Goal: Find specific page/section: Find specific page/section

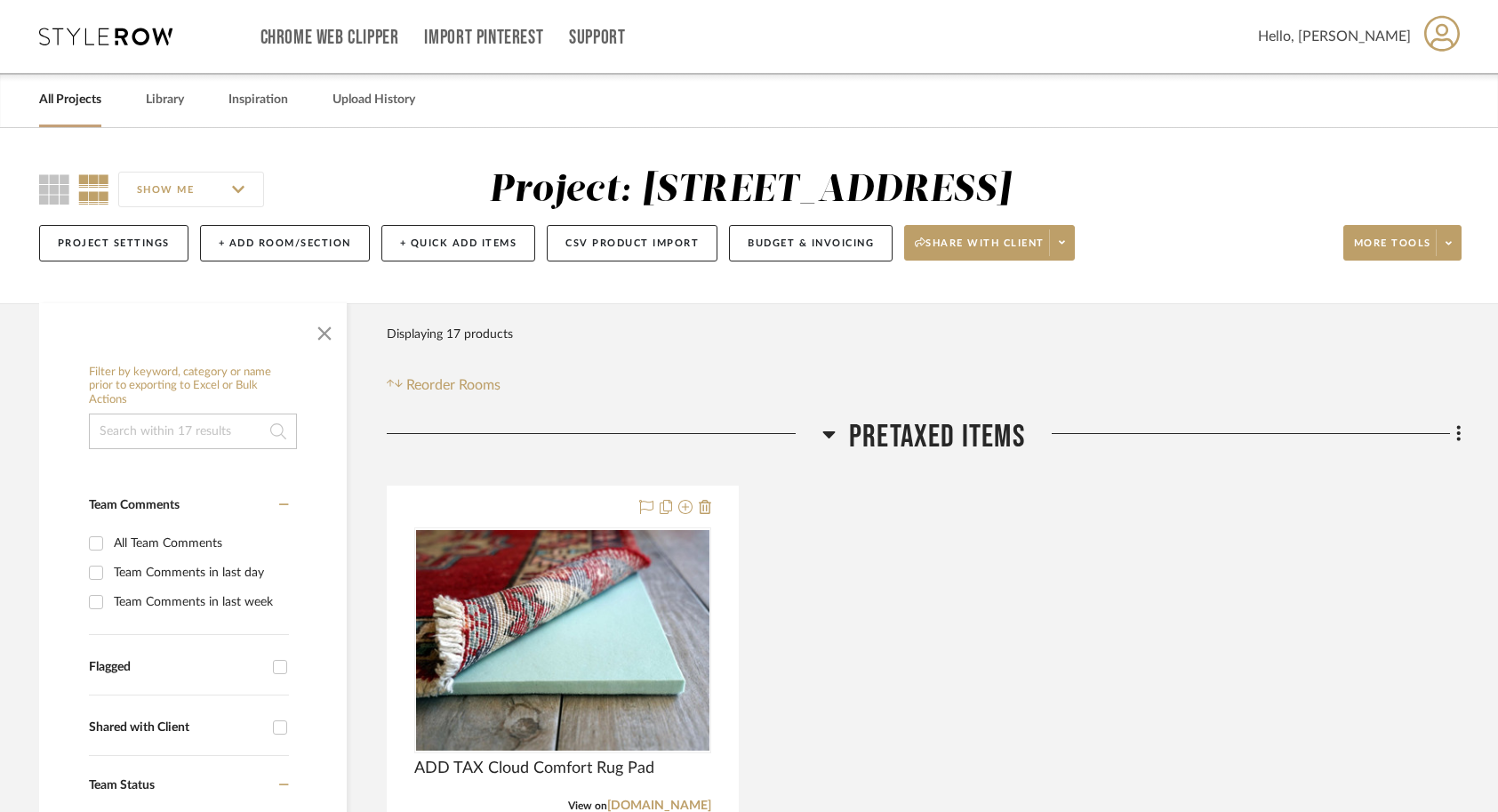
click at [88, 107] on link "All Projects" at bounding box center [70, 101] width 62 height 24
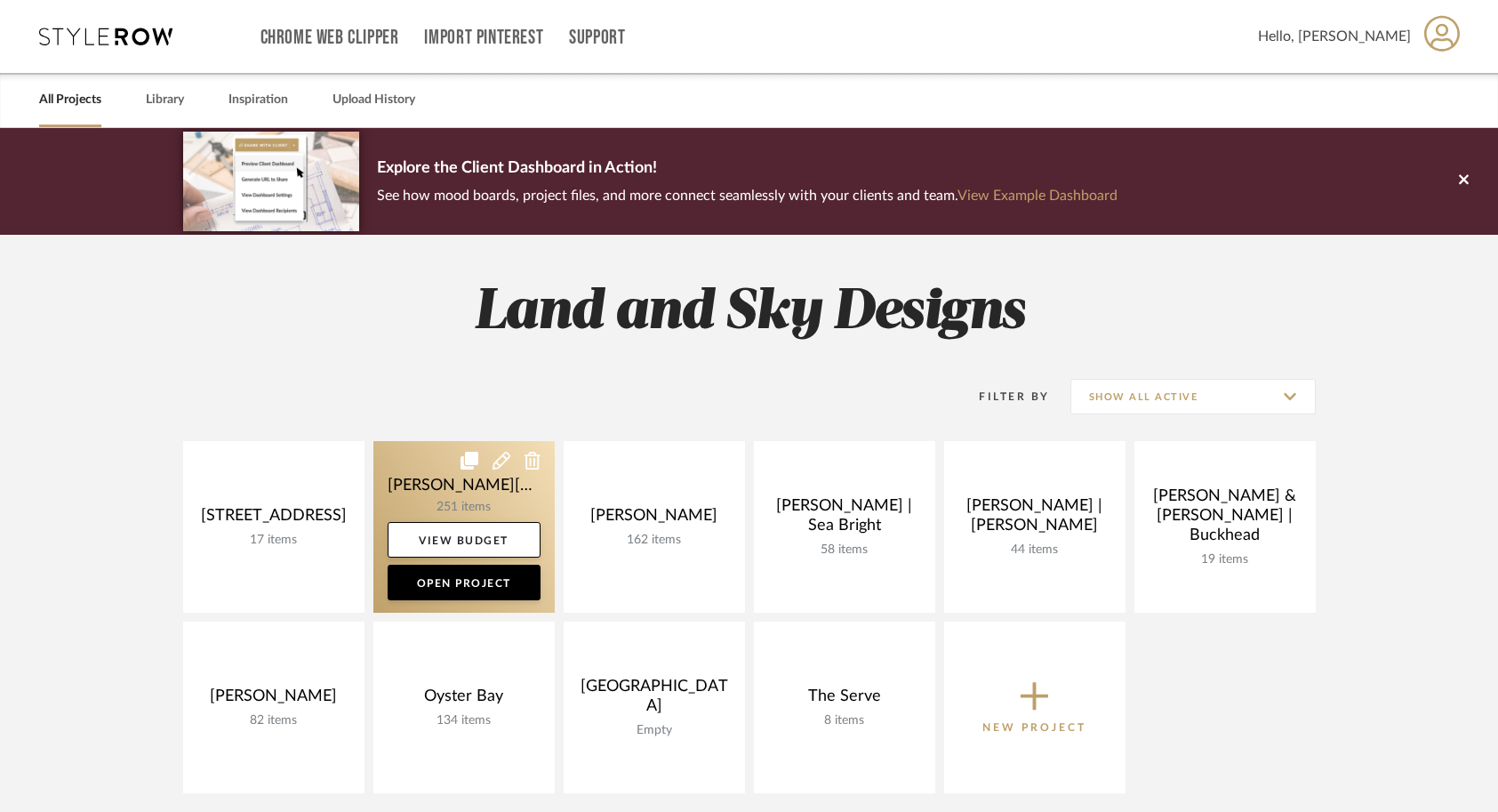
click at [542, 455] on link at bounding box center [463, 526] width 181 height 172
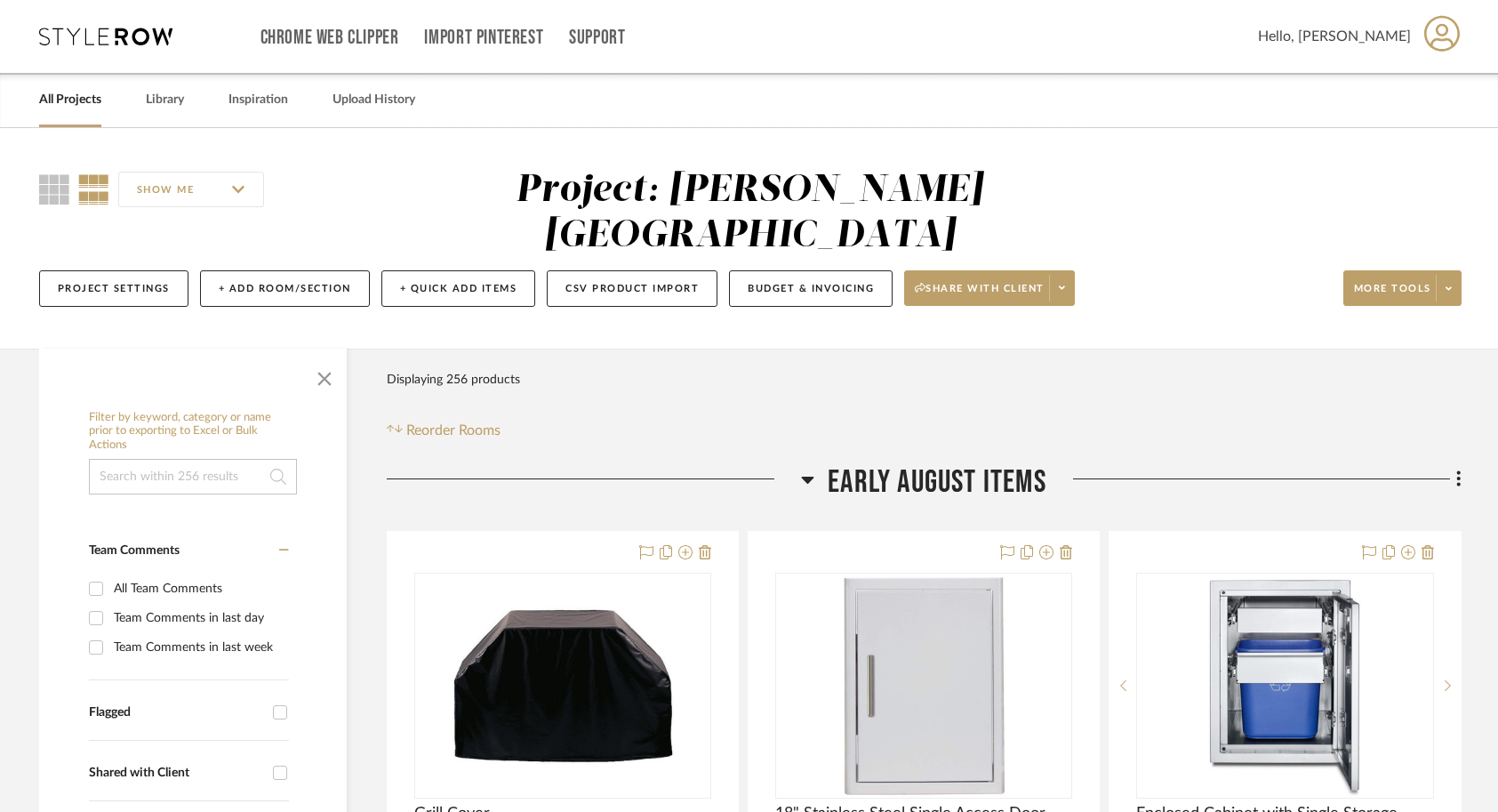
click at [86, 98] on link "All Projects" at bounding box center [70, 101] width 62 height 24
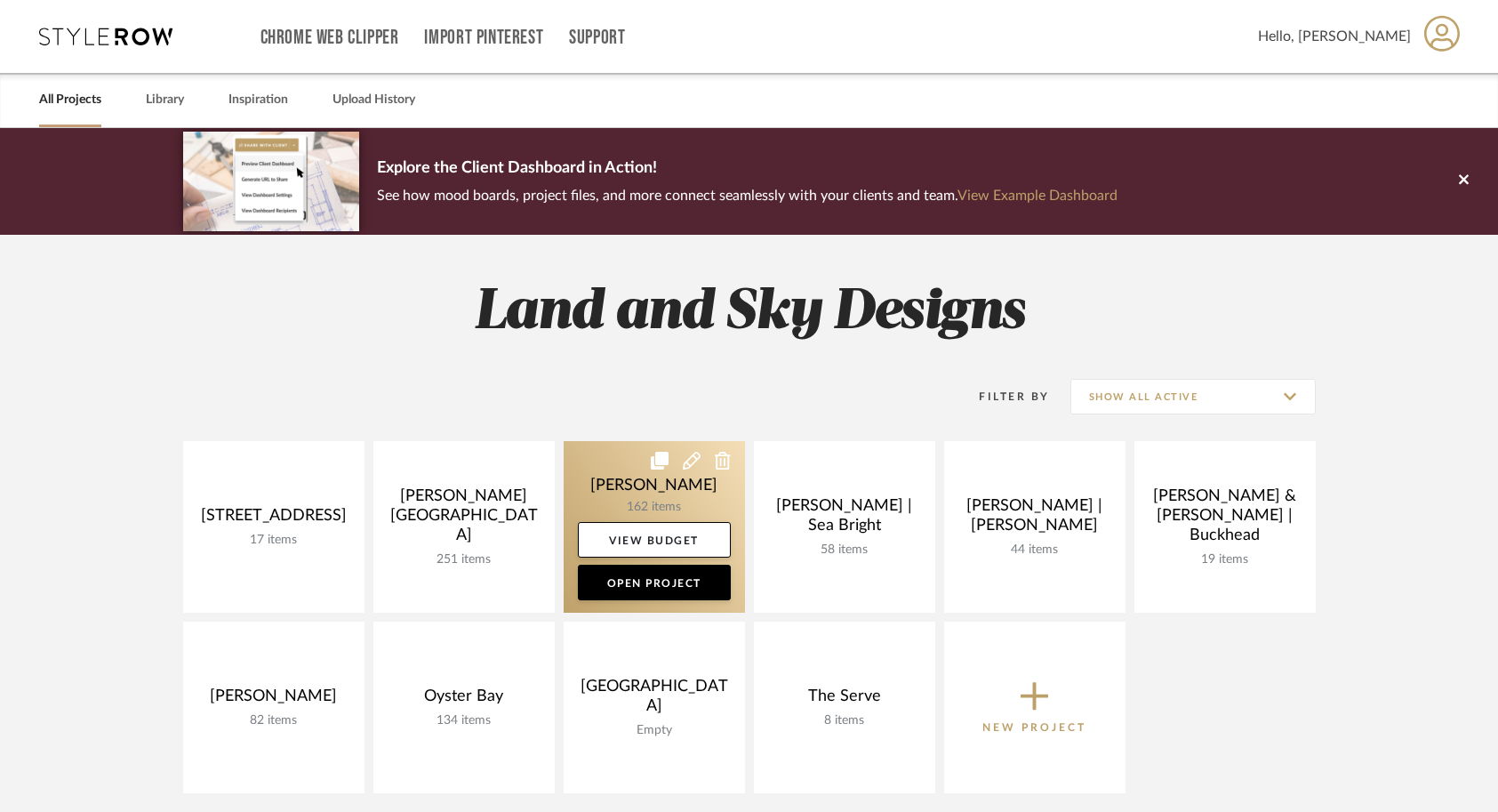
click at [620, 481] on link at bounding box center [654, 526] width 181 height 172
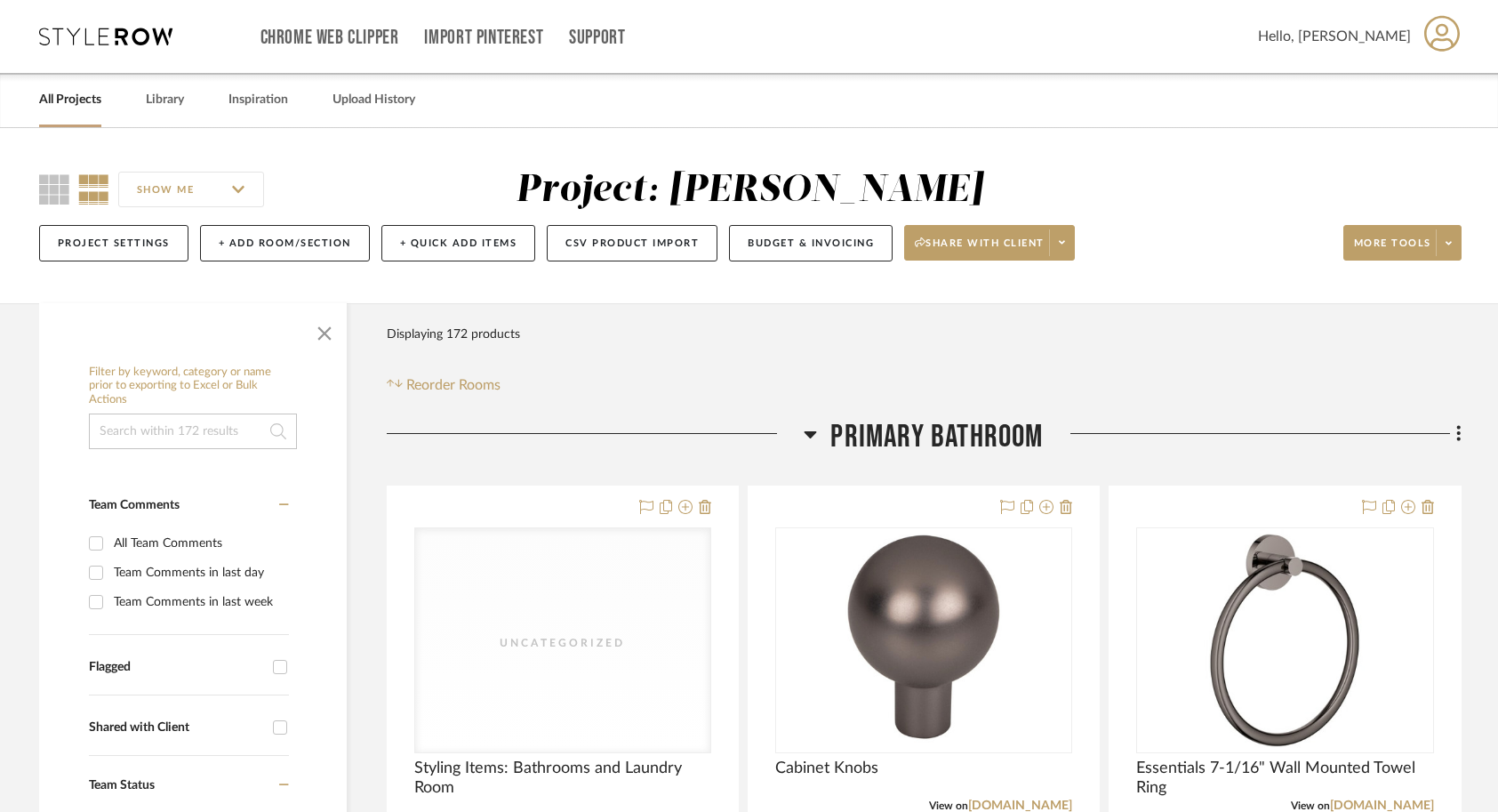
click at [224, 196] on input "SHOW ME" at bounding box center [191, 190] width 146 height 36
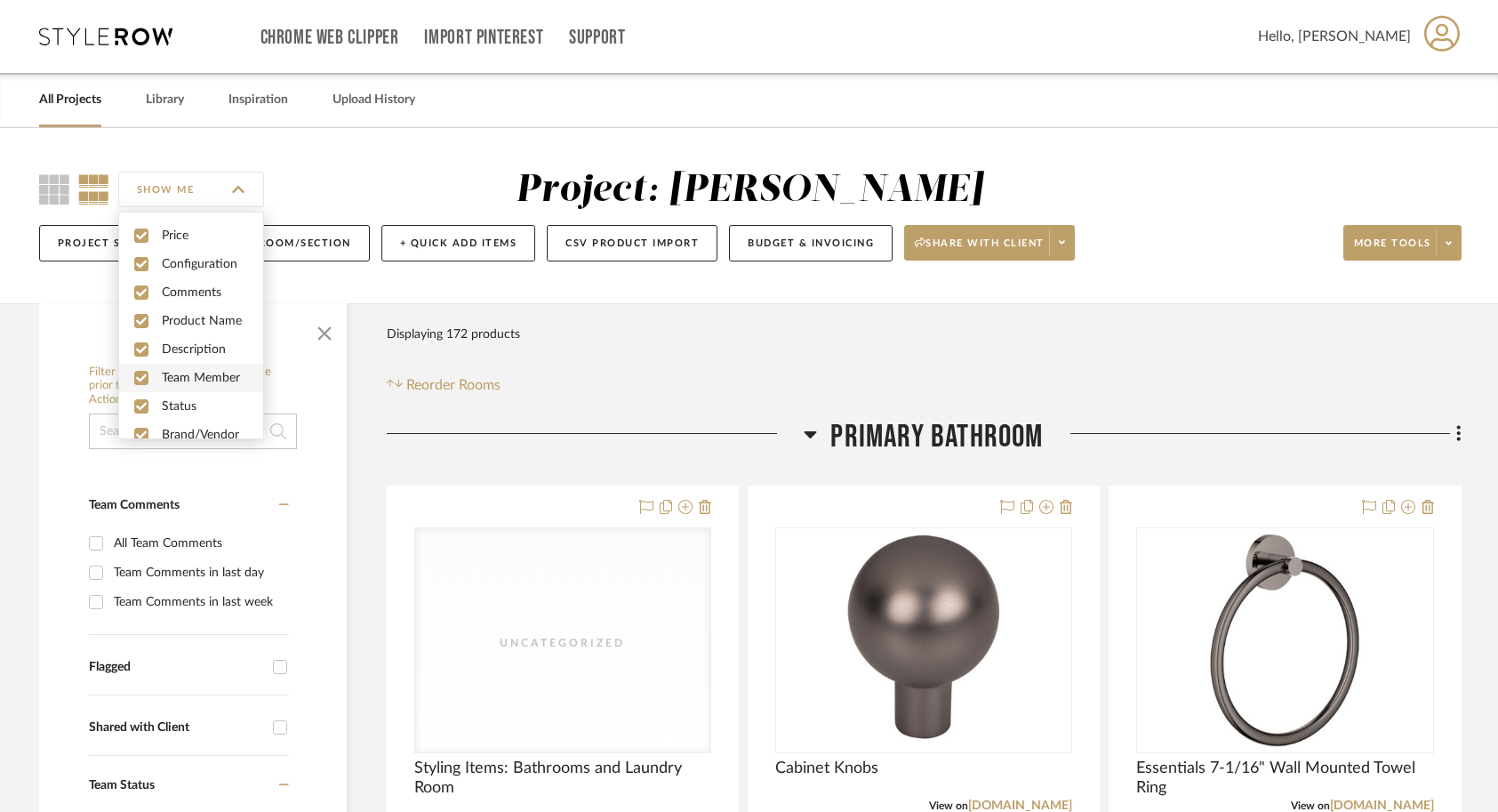
scroll to position [48, 0]
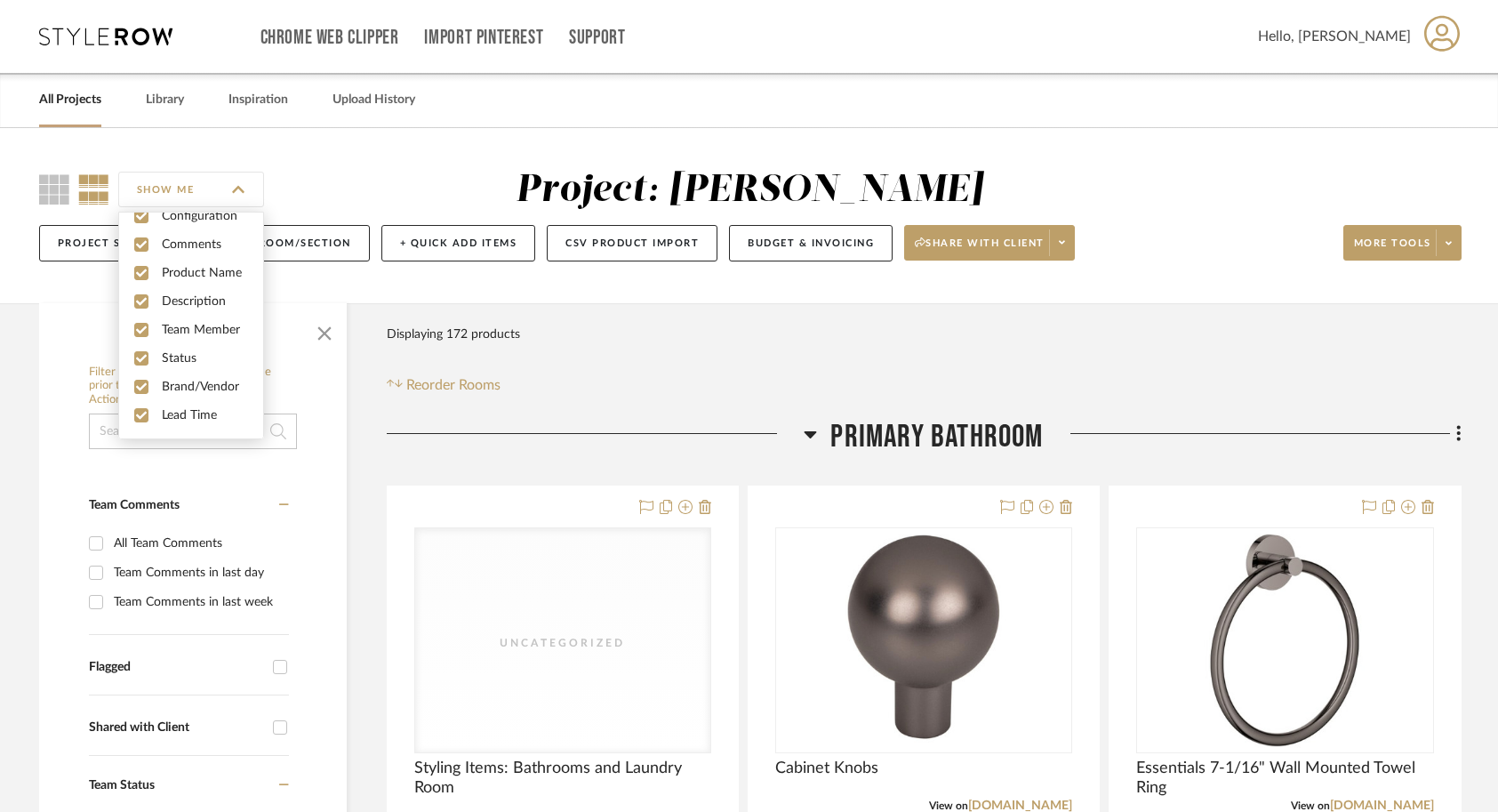
click at [570, 354] on div "Filter Products Displaying 172 products Reorder Rooms" at bounding box center [925, 356] width 1075 height 79
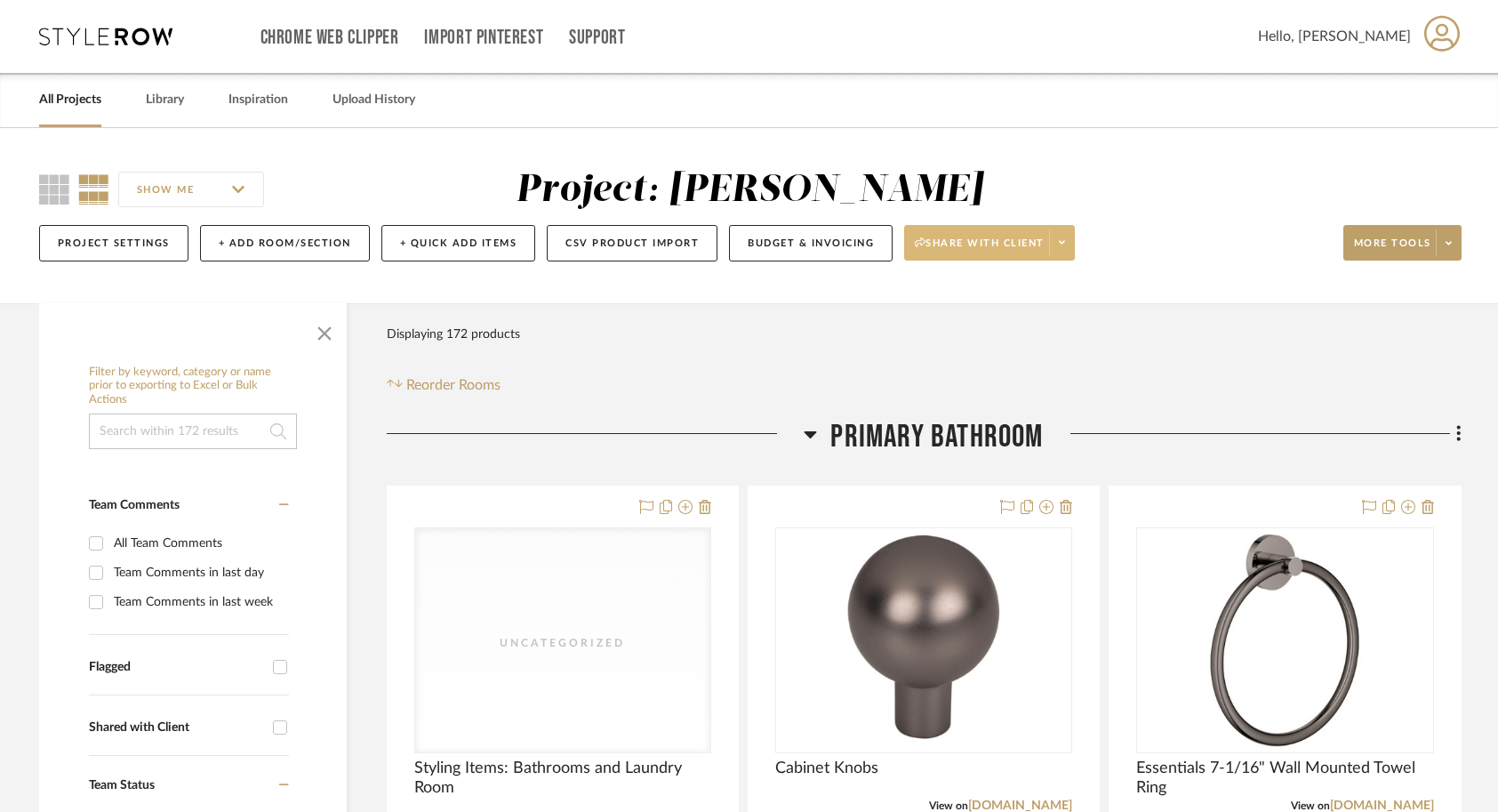
click at [1057, 245] on span at bounding box center [1061, 242] width 24 height 26
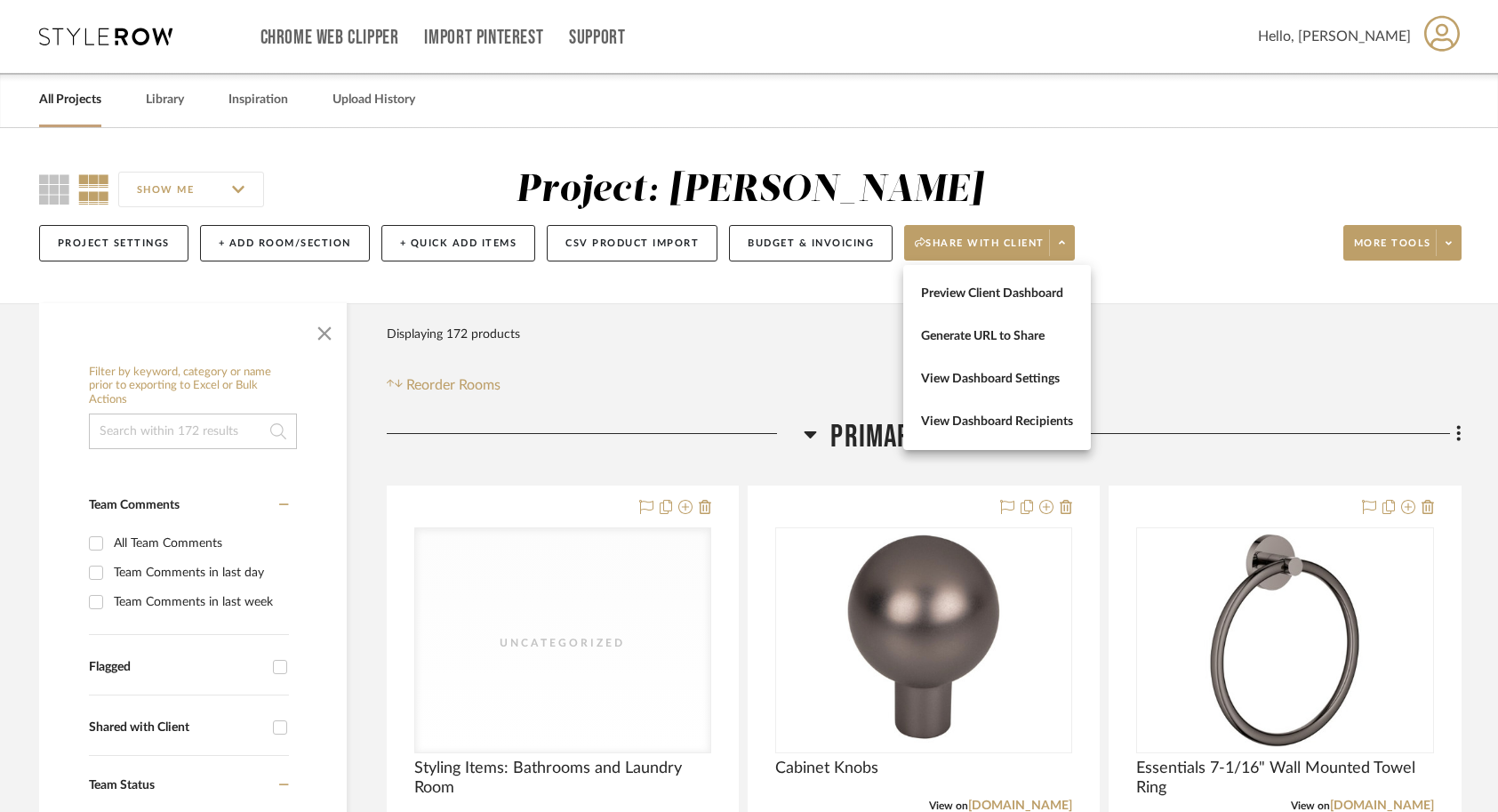
click at [1206, 286] on div at bounding box center [749, 406] width 1498 height 812
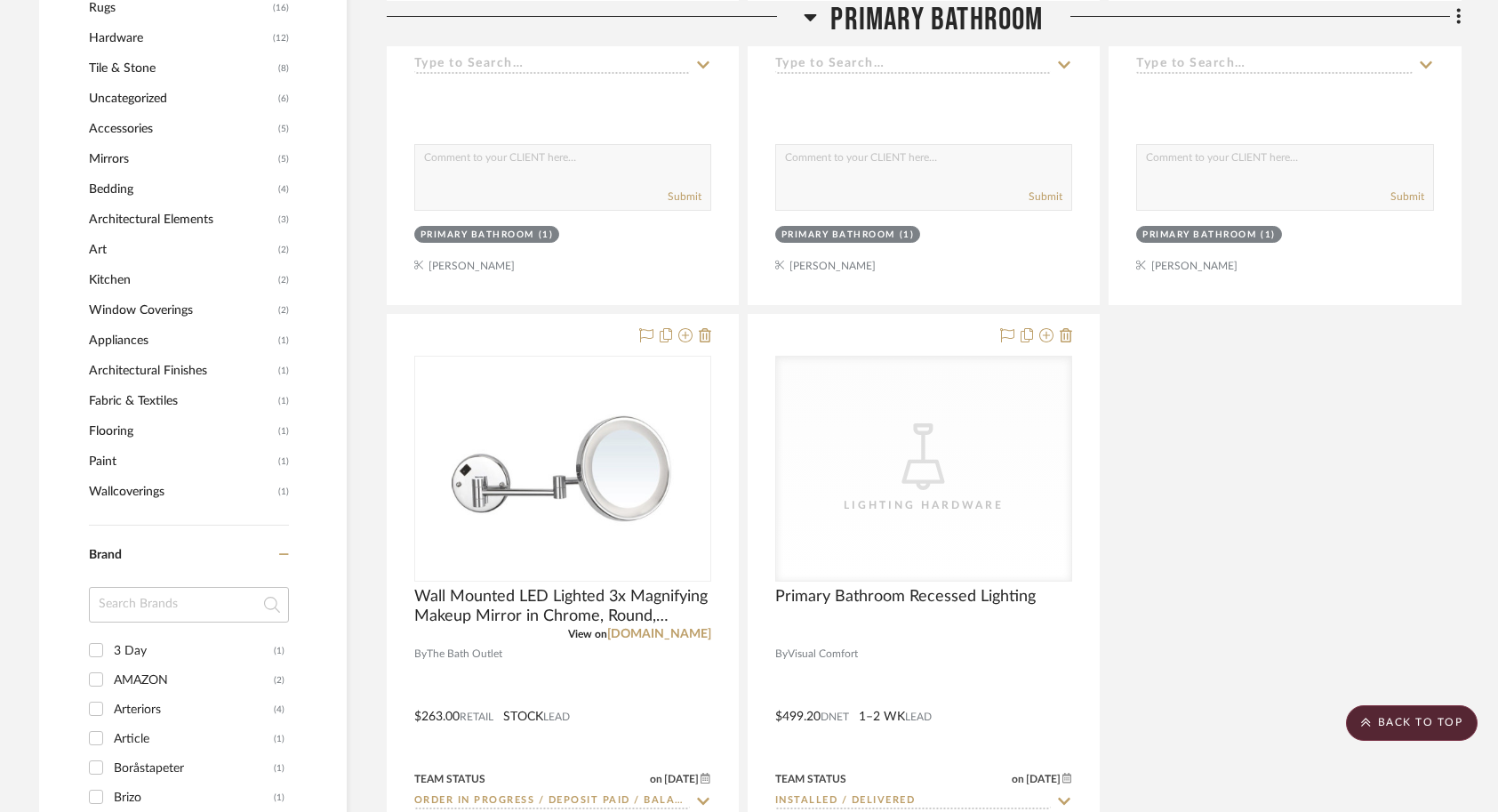
scroll to position [1778, 0]
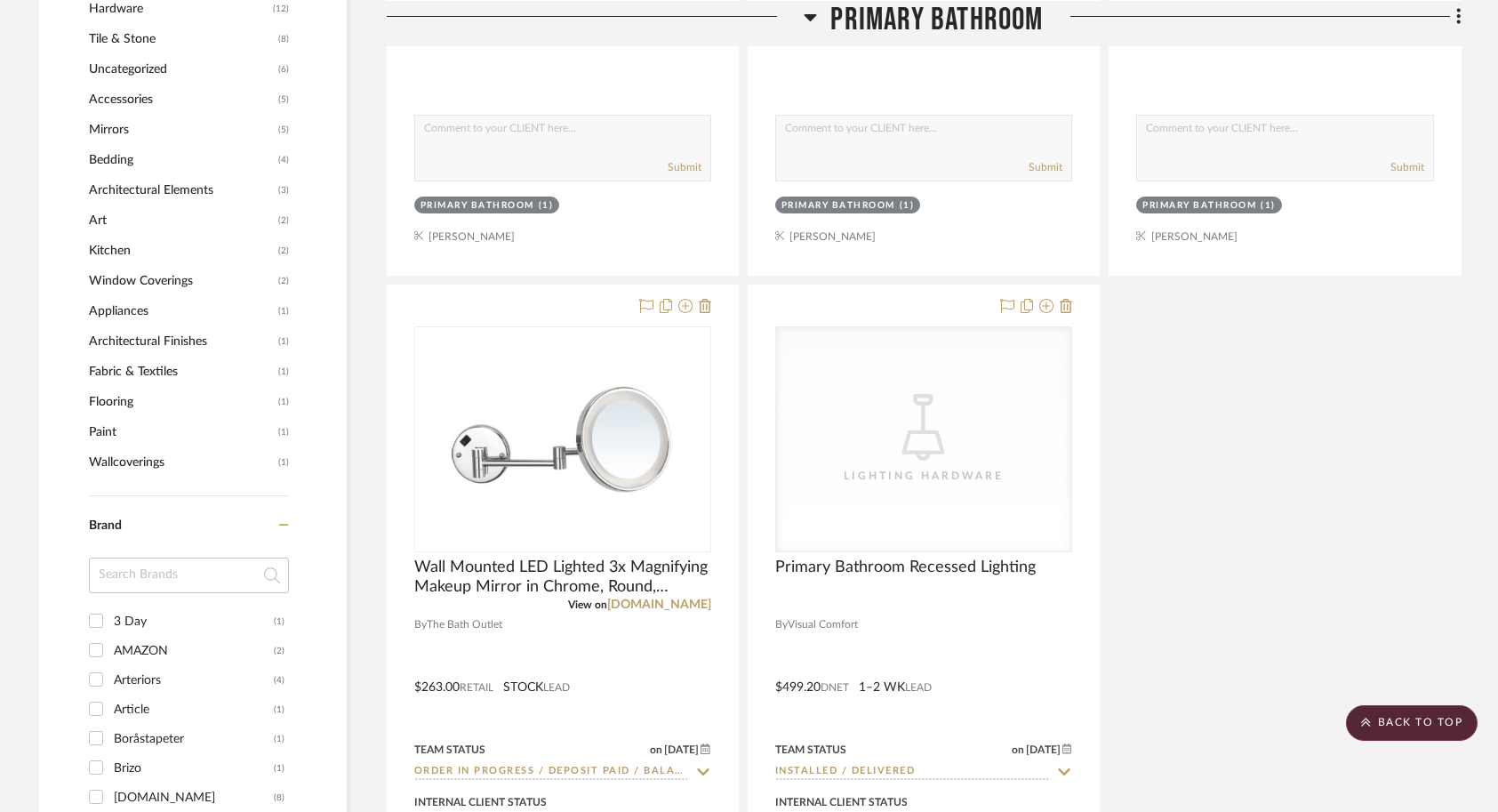
click at [183, 575] on input at bounding box center [189, 575] width 200 height 36
type input "[PERSON_NAME]"
click at [89, 623] on input "Eichholtz (16)" at bounding box center [96, 620] width 28 height 28
checkbox input "true"
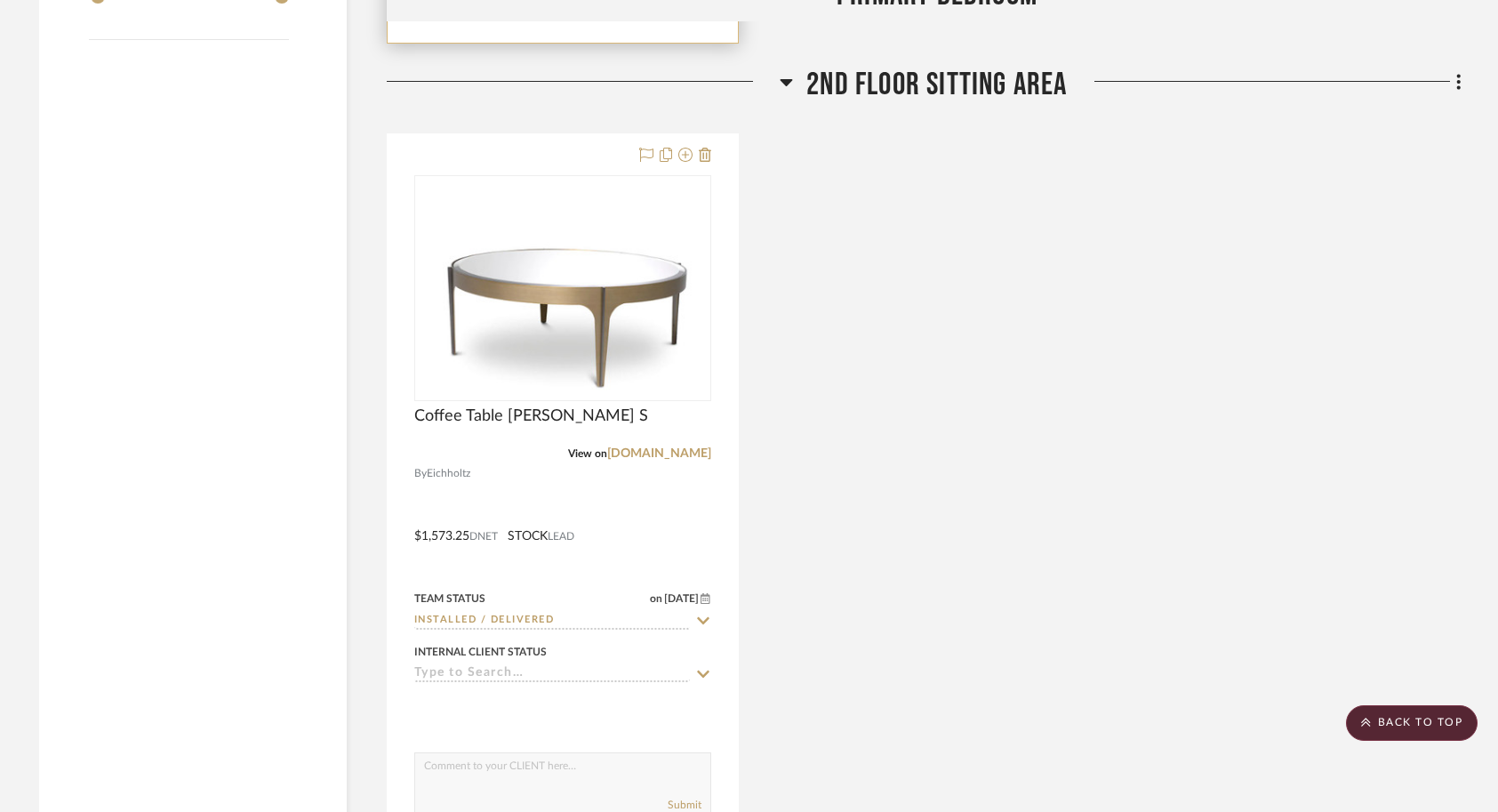
scroll to position [2135, 0]
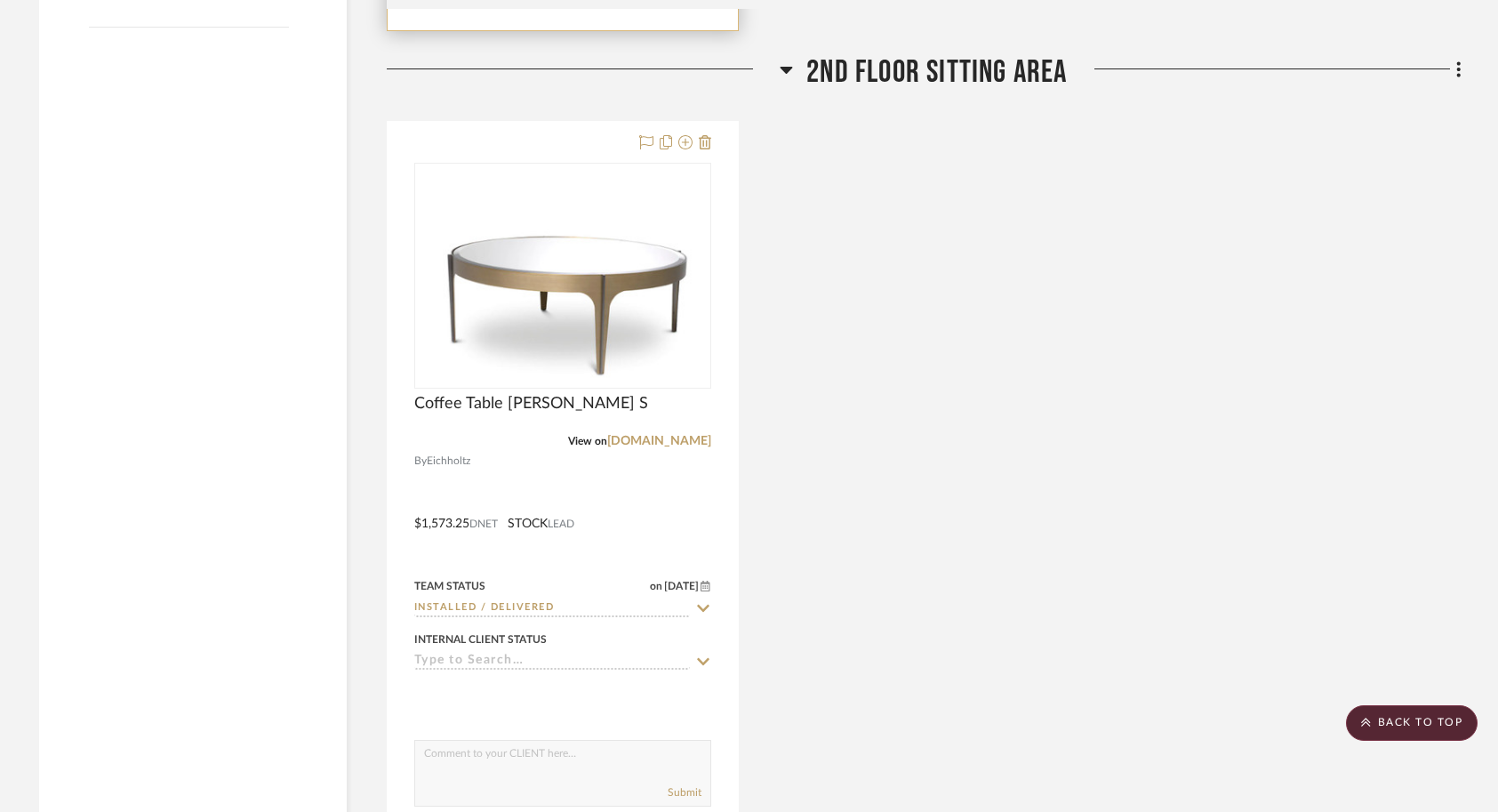
click at [679, 533] on div at bounding box center [562, 511] width 351 height 778
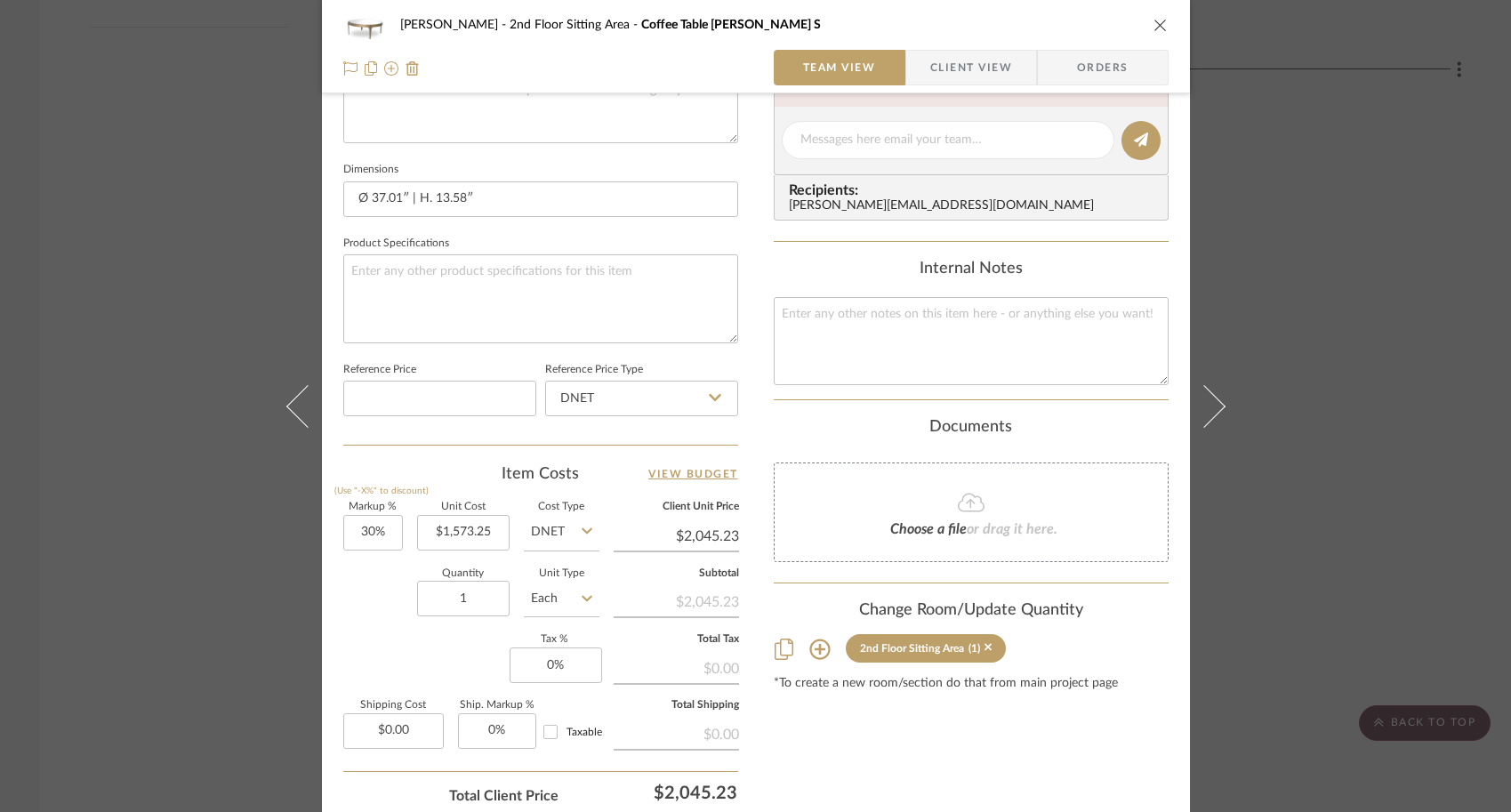
scroll to position [840, 0]
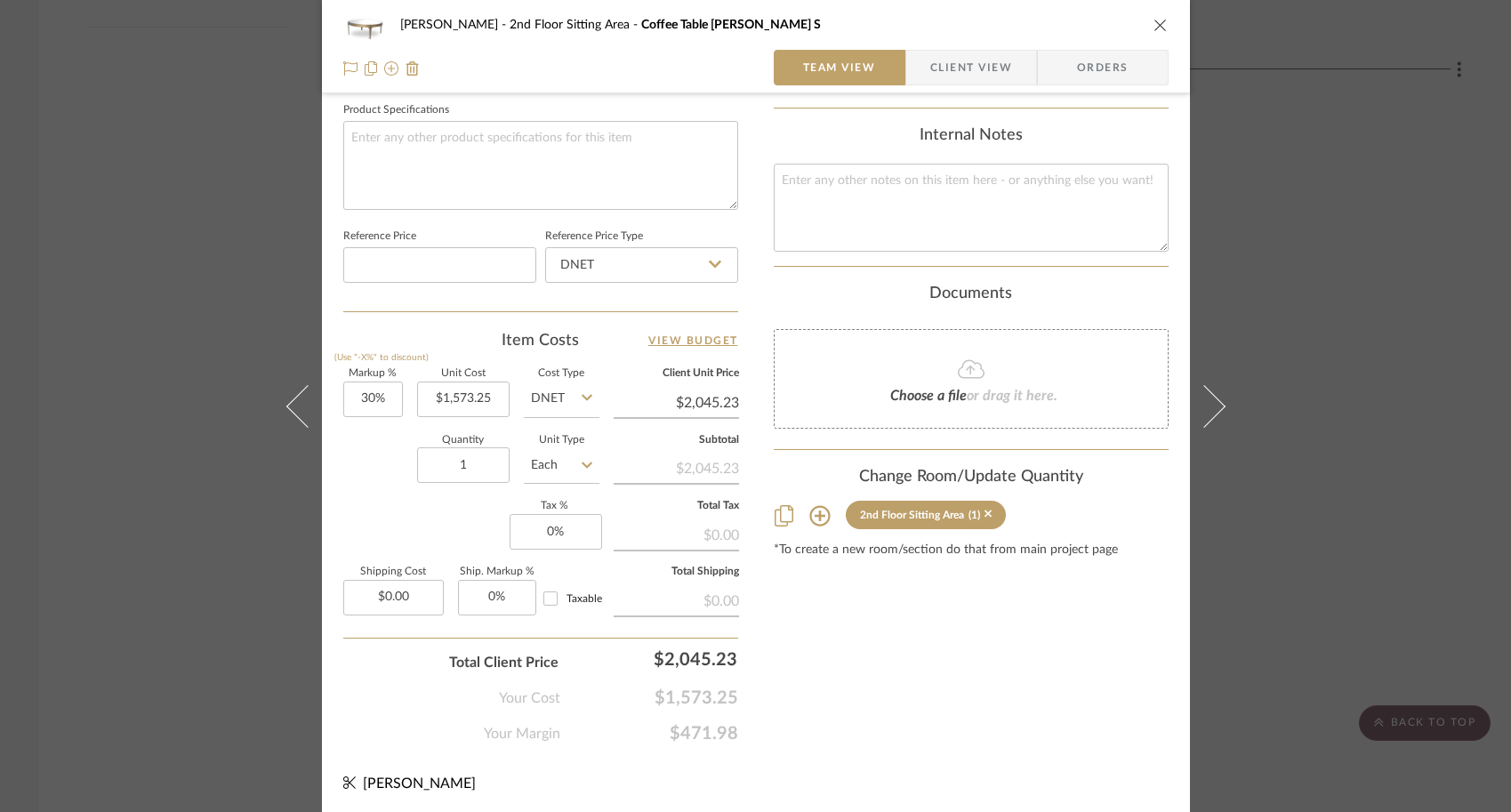
click at [1307, 611] on div "[PERSON_NAME] 2nd Floor Sitting Area Coffee Table [PERSON_NAME] S Team View Cli…" at bounding box center [755, 406] width 1511 height 812
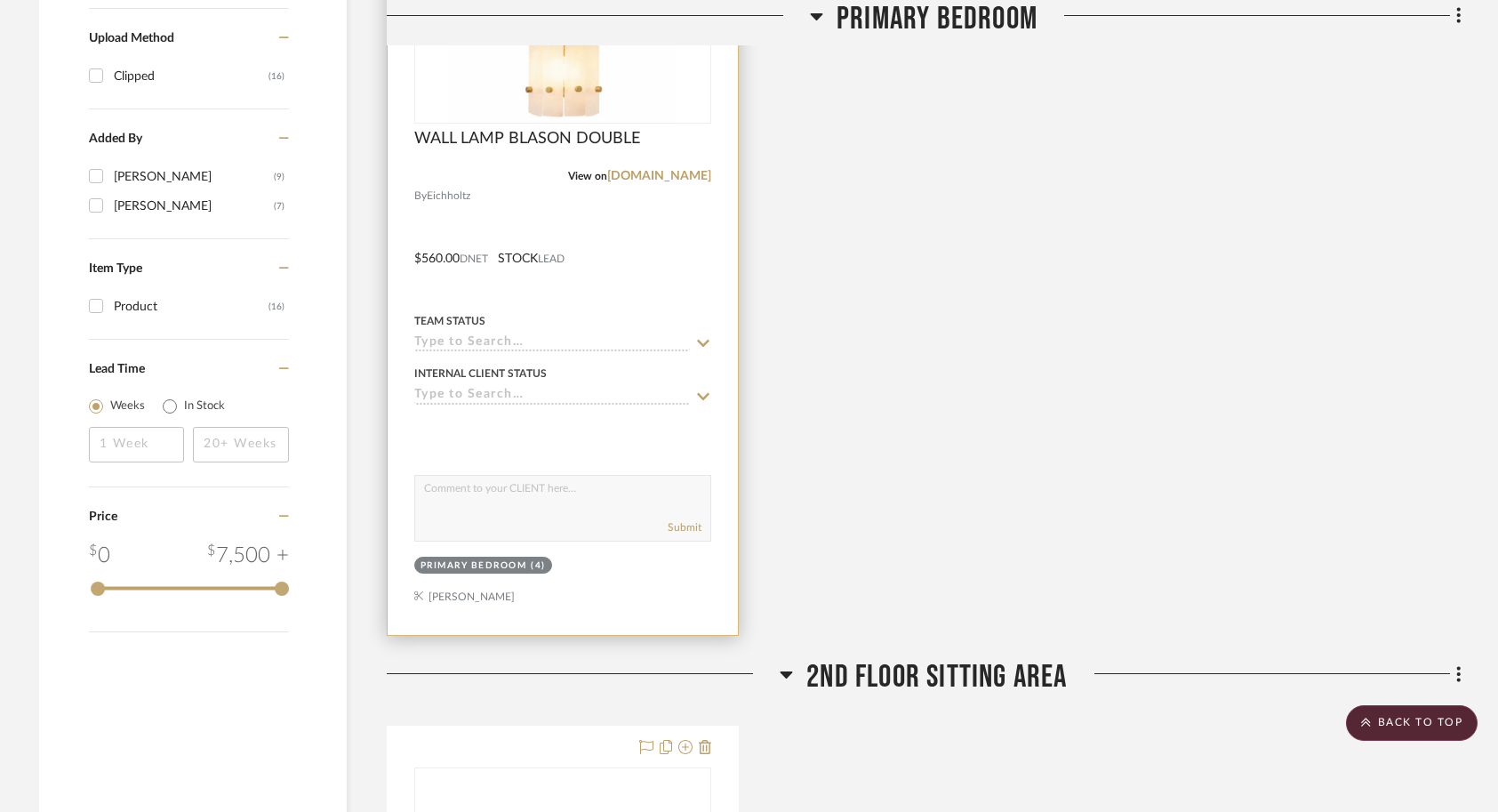
scroll to position [1490, 0]
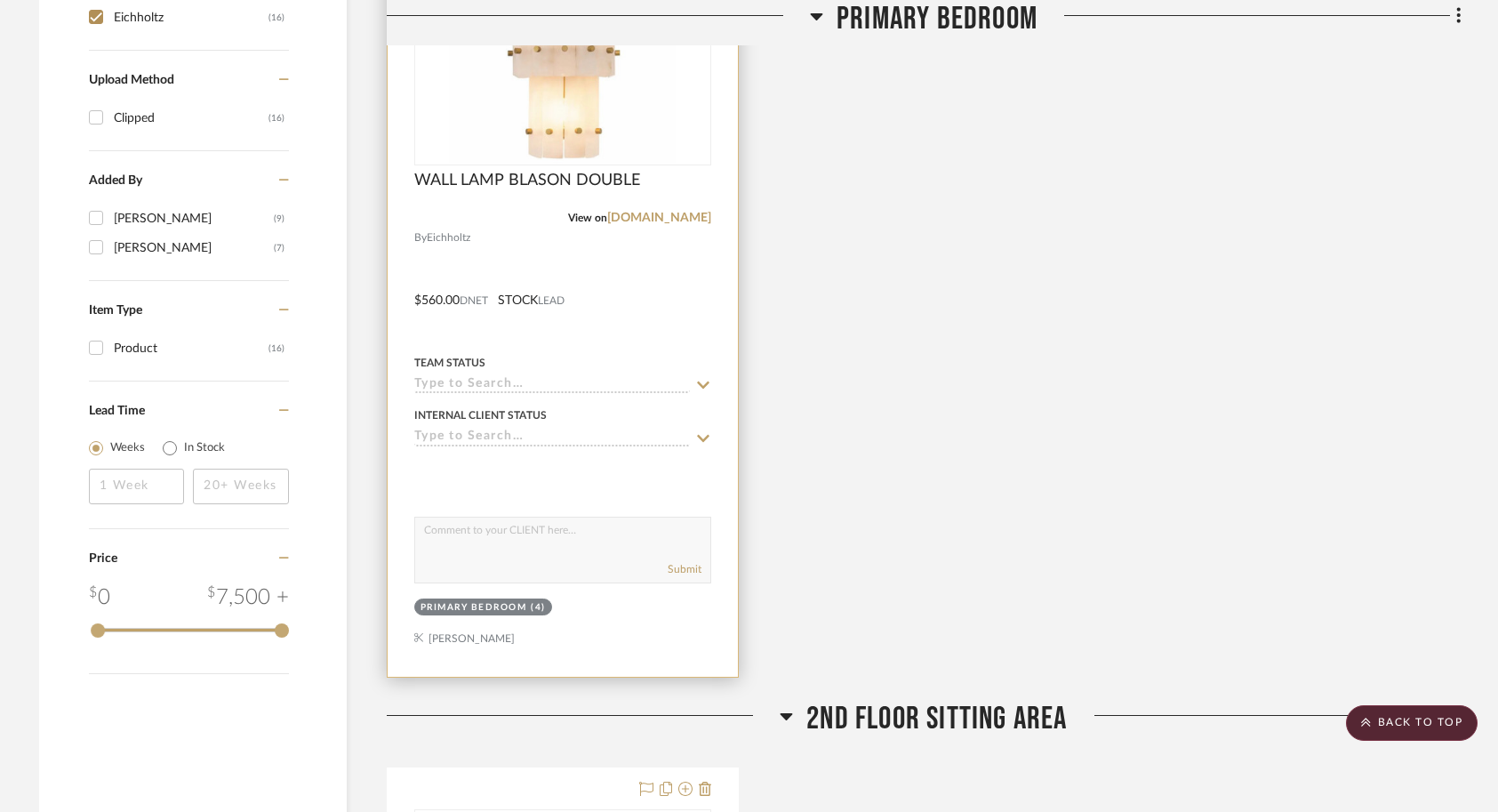
click at [622, 291] on div at bounding box center [562, 288] width 351 height 778
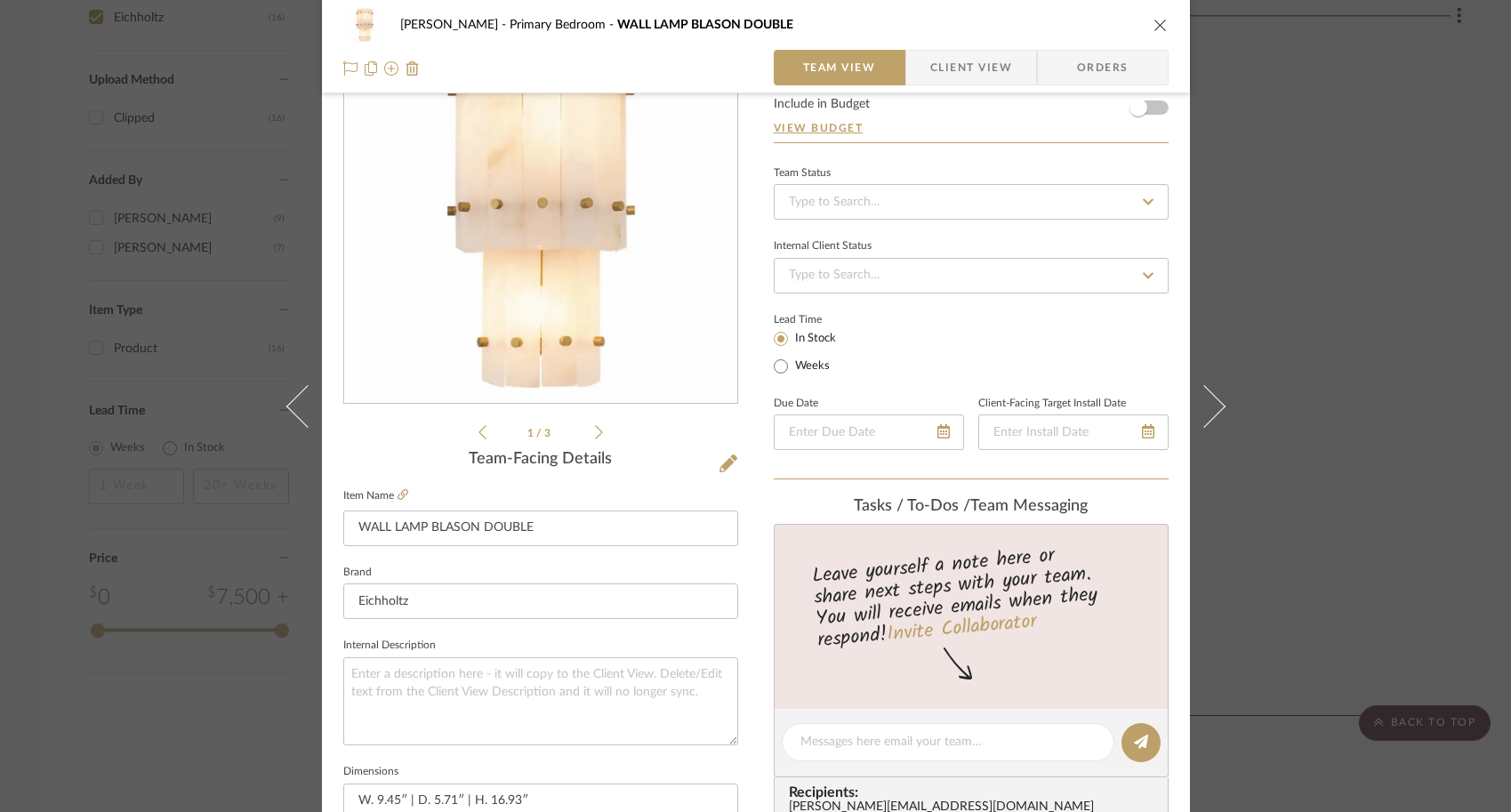
scroll to position [0, 0]
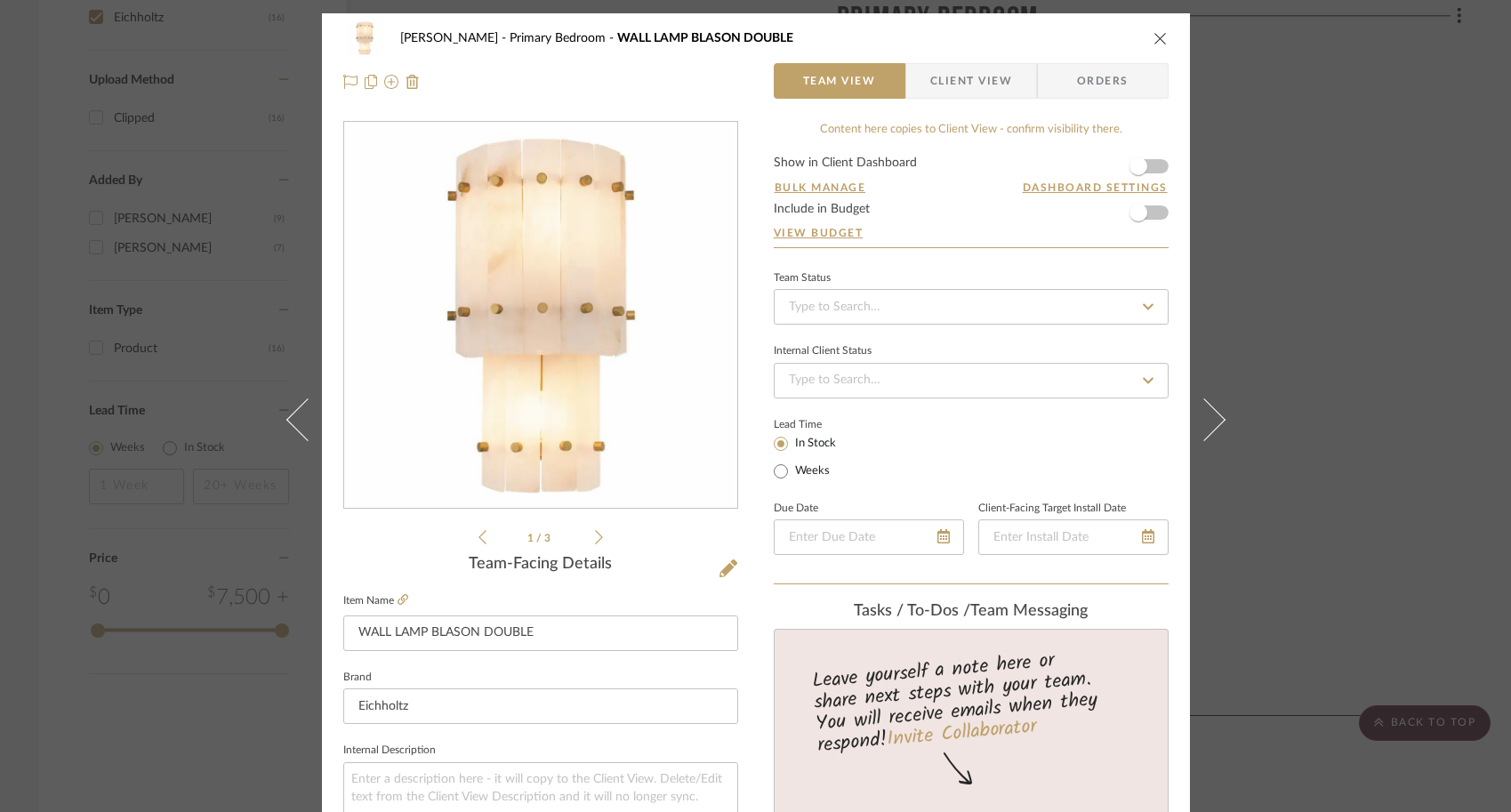
click at [595, 533] on icon at bounding box center [599, 537] width 8 height 16
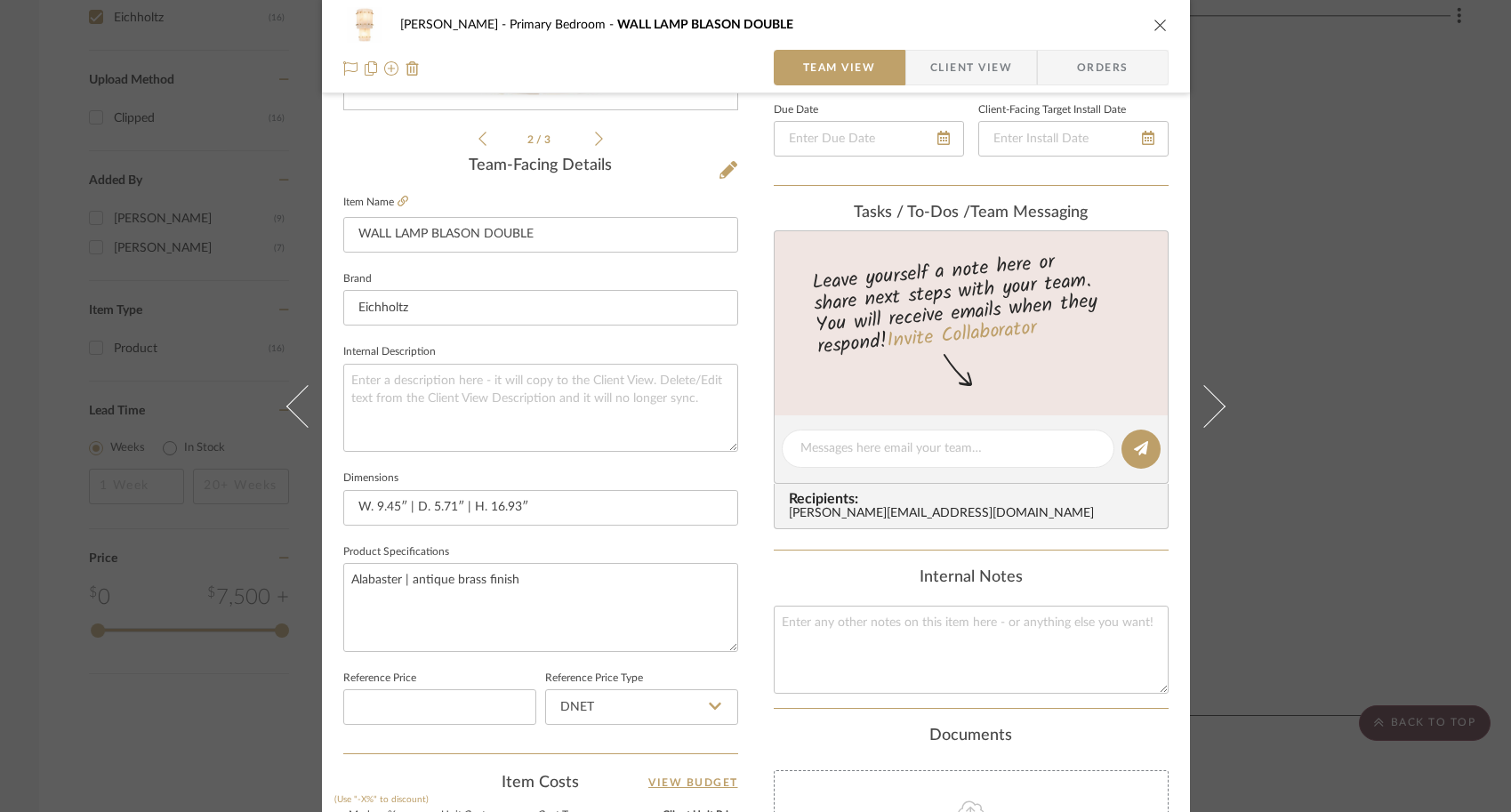
scroll to position [717, 0]
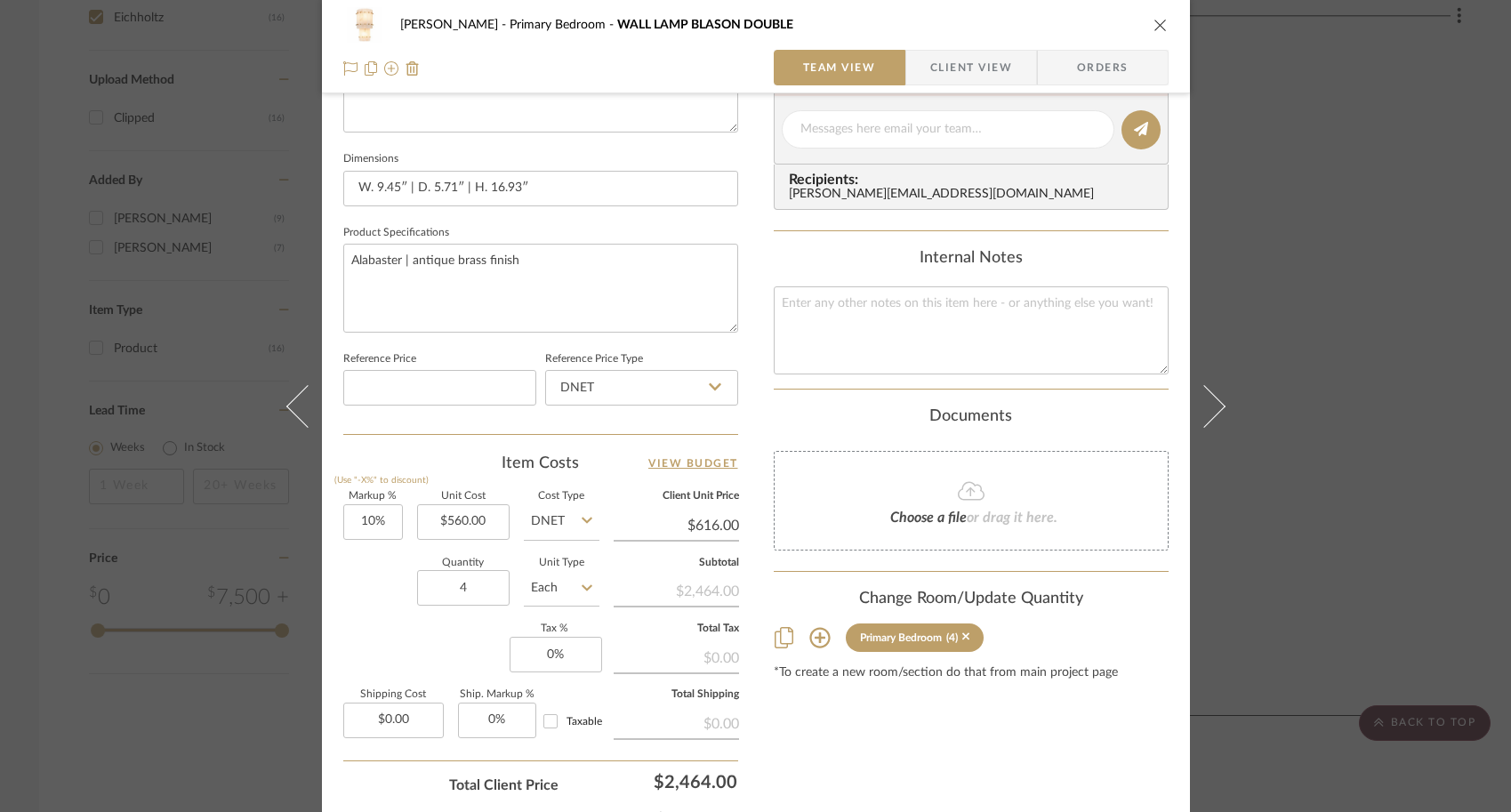
click at [1245, 601] on div "[PERSON_NAME] Primary Bedroom WALL LAMP BLASON DOUBLE Team View Client View Ord…" at bounding box center [755, 406] width 1511 height 812
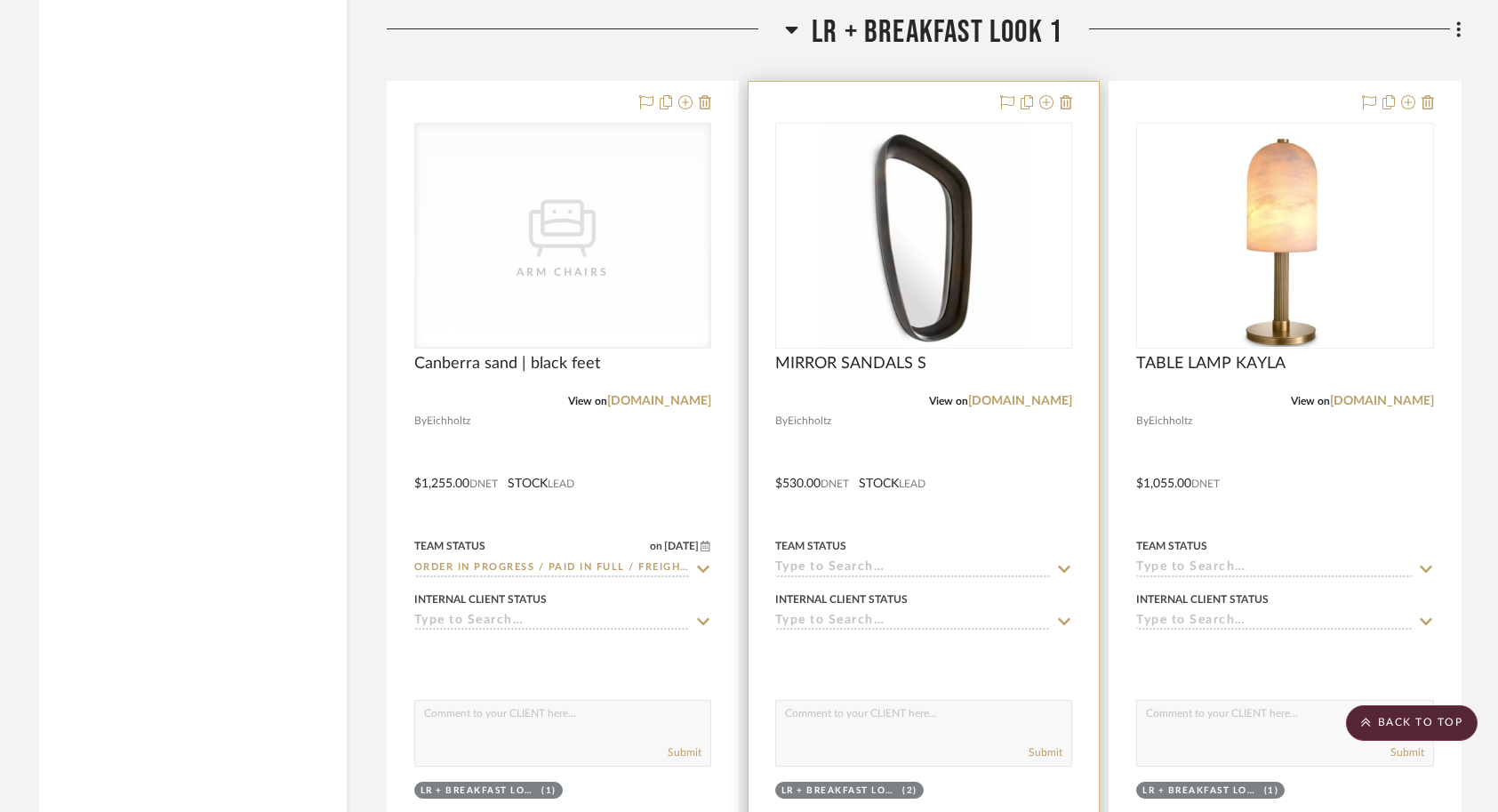
scroll to position [3048, 0]
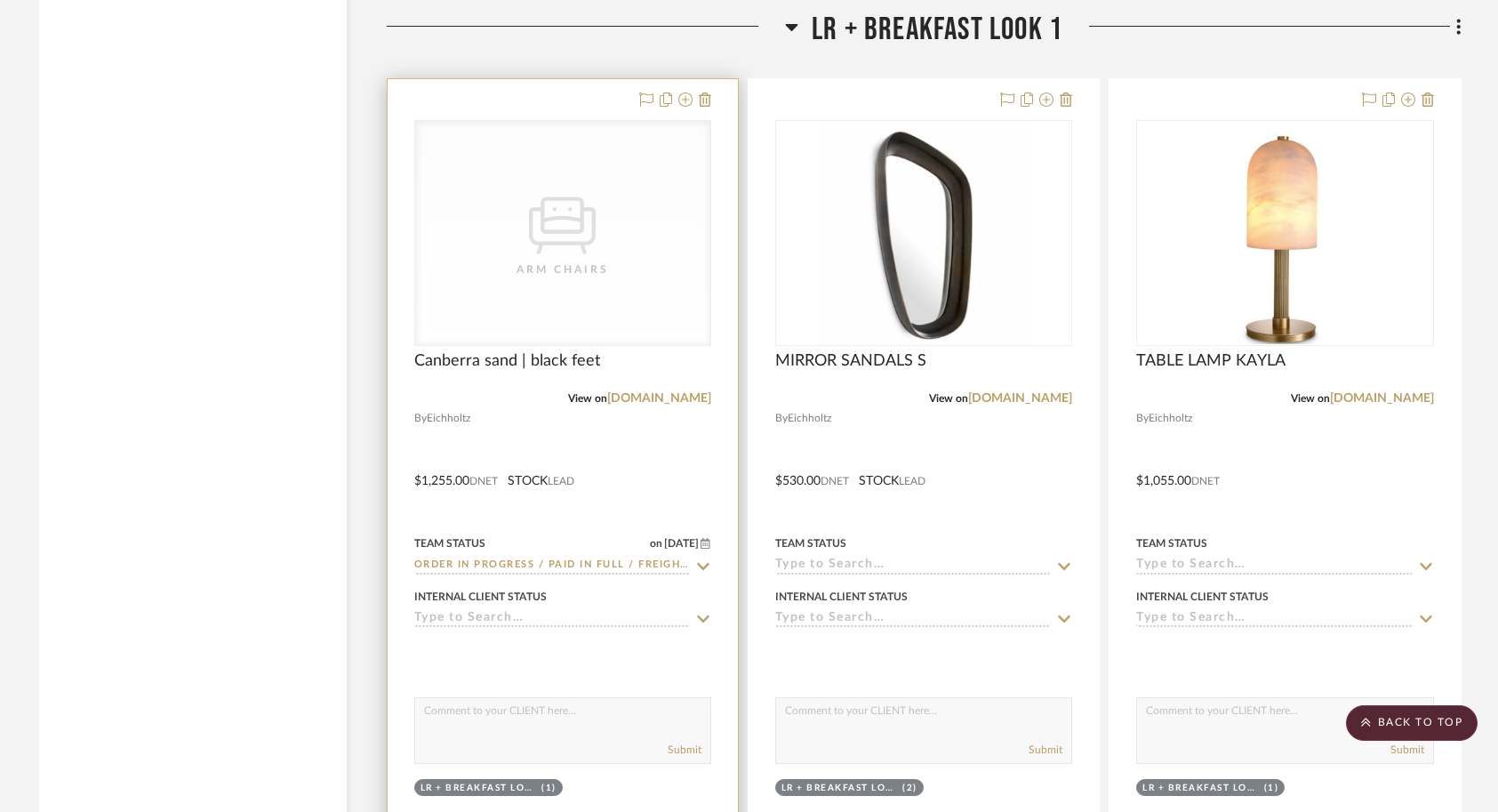
click at [653, 477] on div at bounding box center [562, 468] width 351 height 778
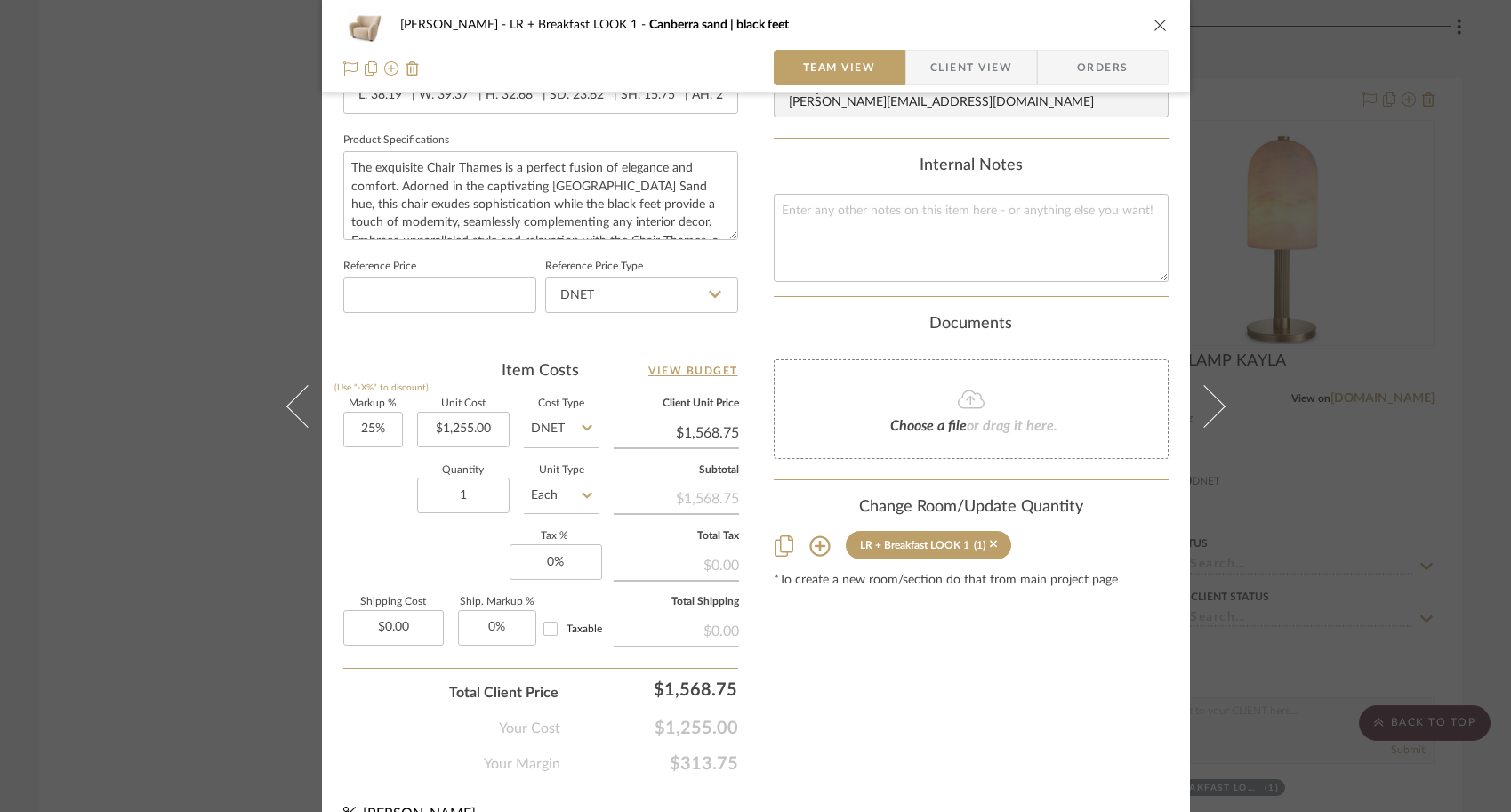
scroll to position [831, 0]
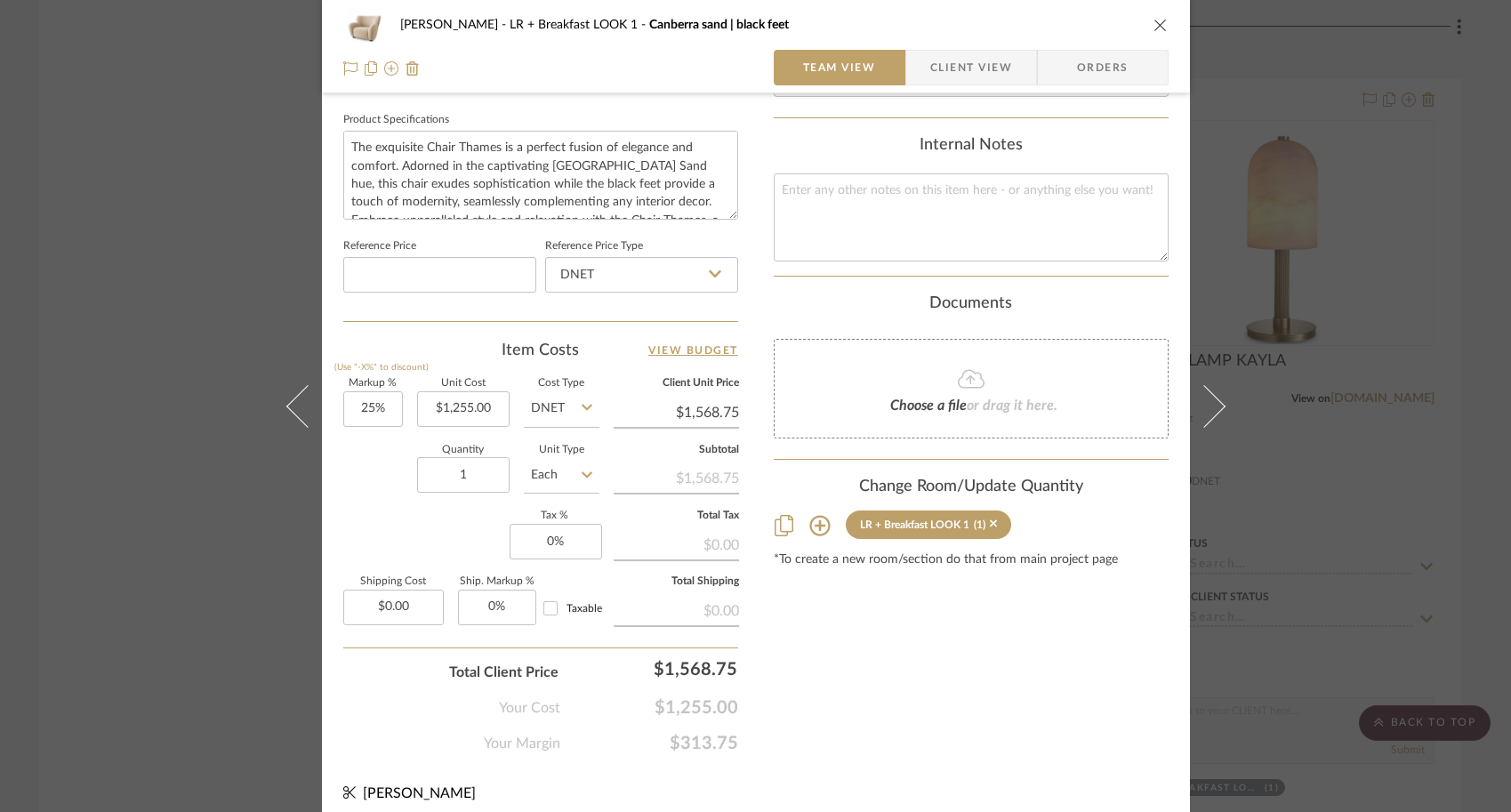
click at [1304, 646] on div "[PERSON_NAME] LR + Breakfast LOOK 1 [GEOGRAPHIC_DATA] sand | black feet Team Vi…" at bounding box center [755, 406] width 1511 height 812
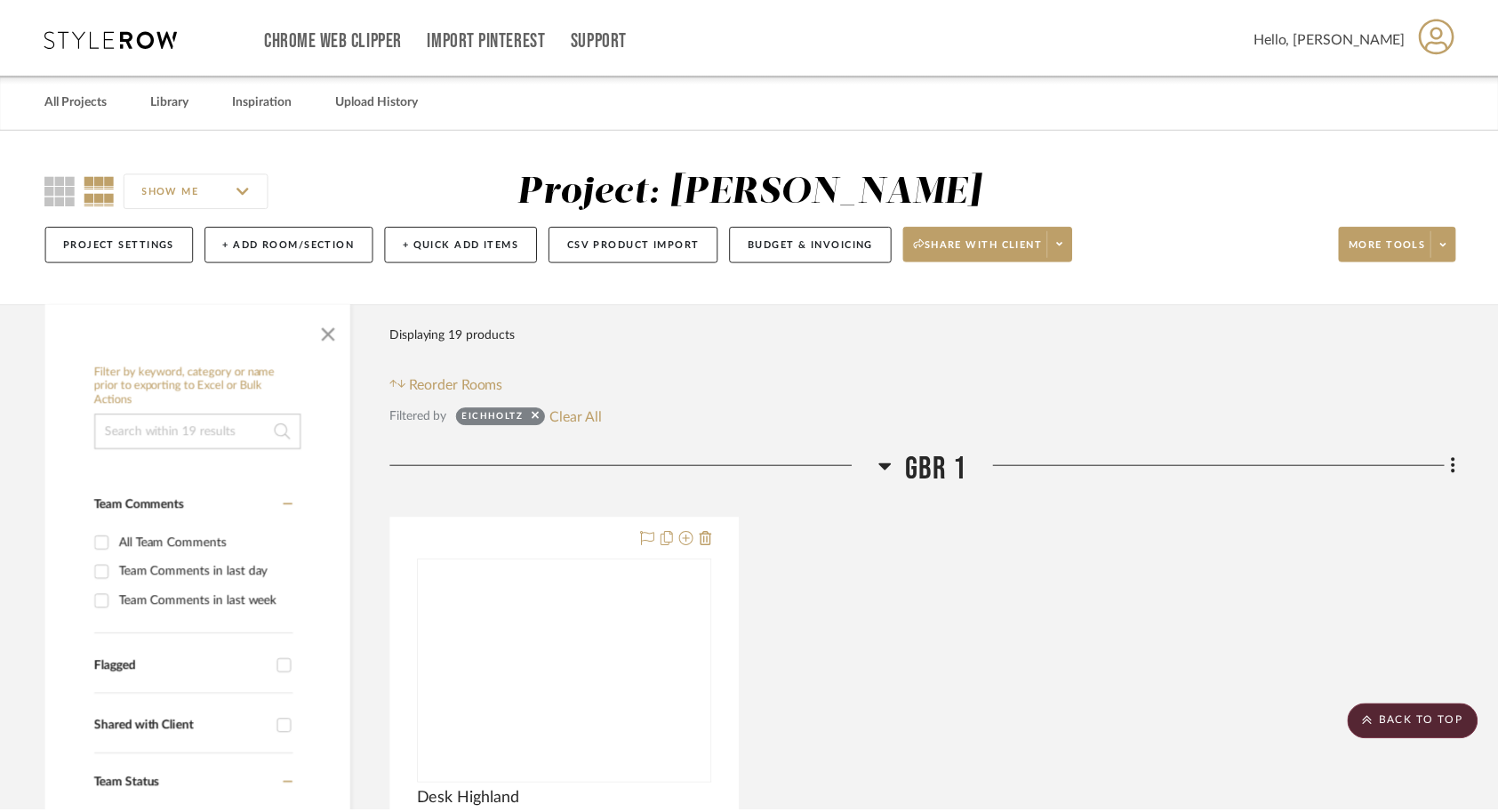
scroll to position [3048, 0]
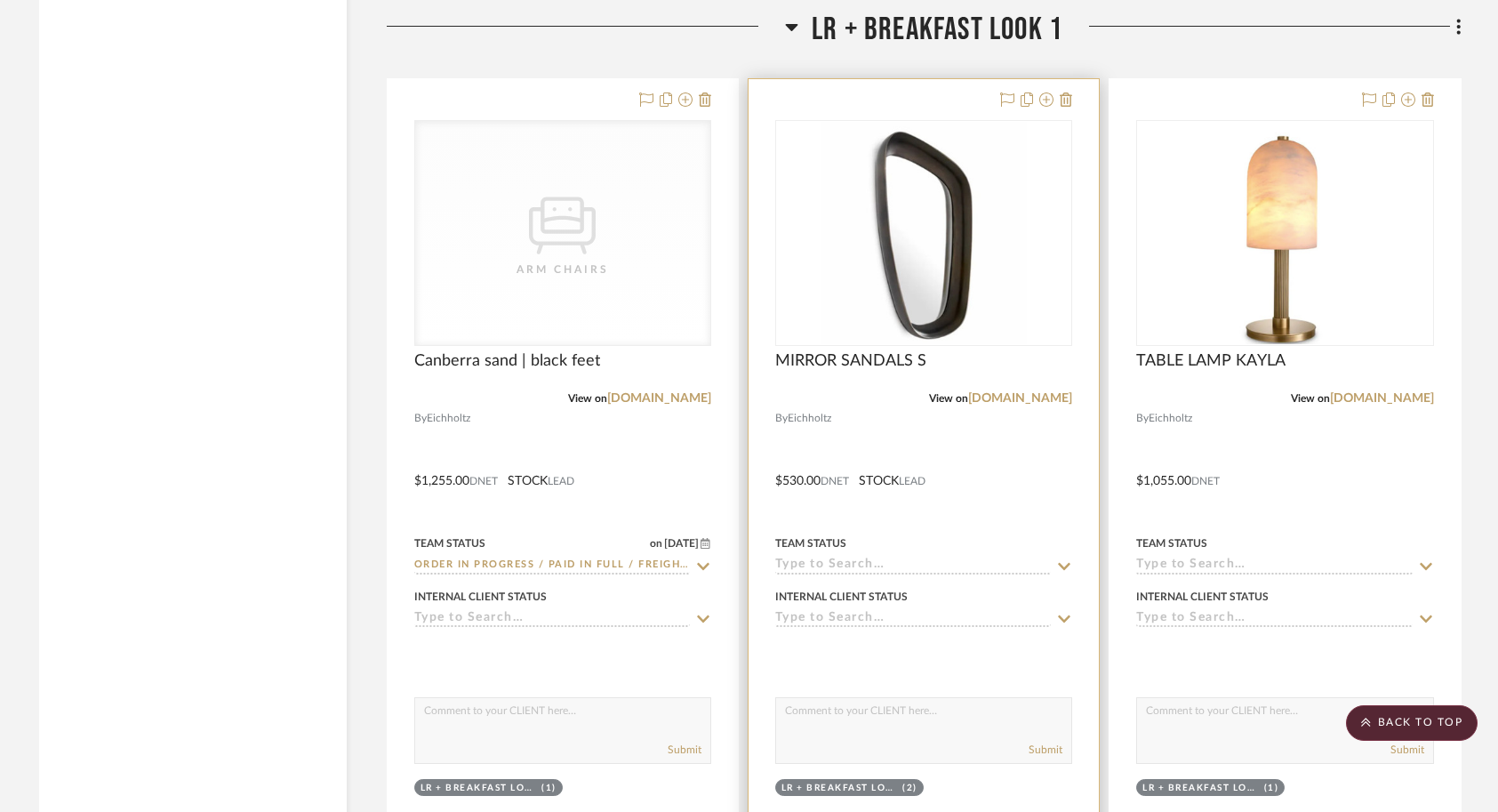
click at [1014, 522] on div at bounding box center [924, 468] width 351 height 778
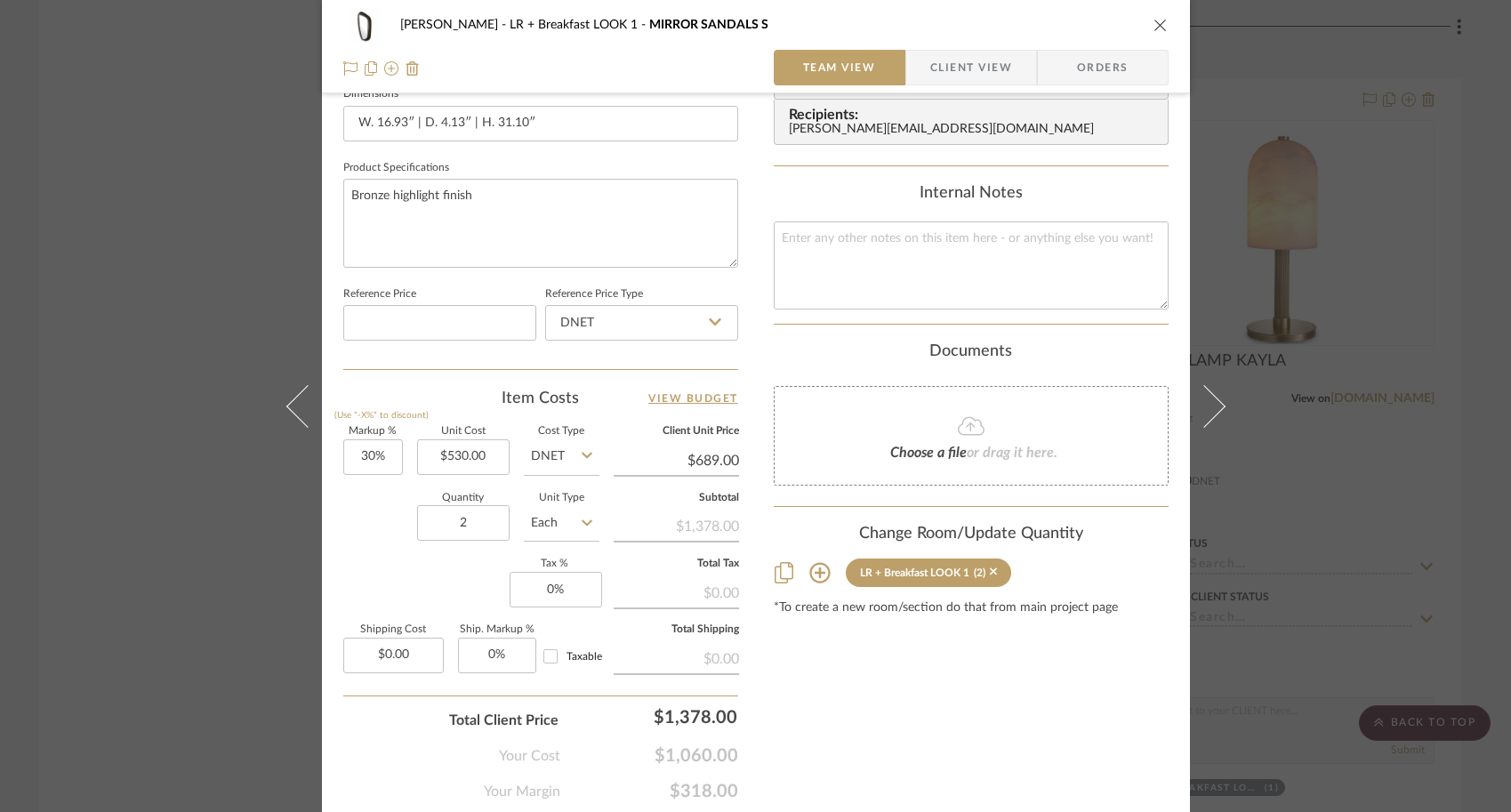
scroll to position [814, 0]
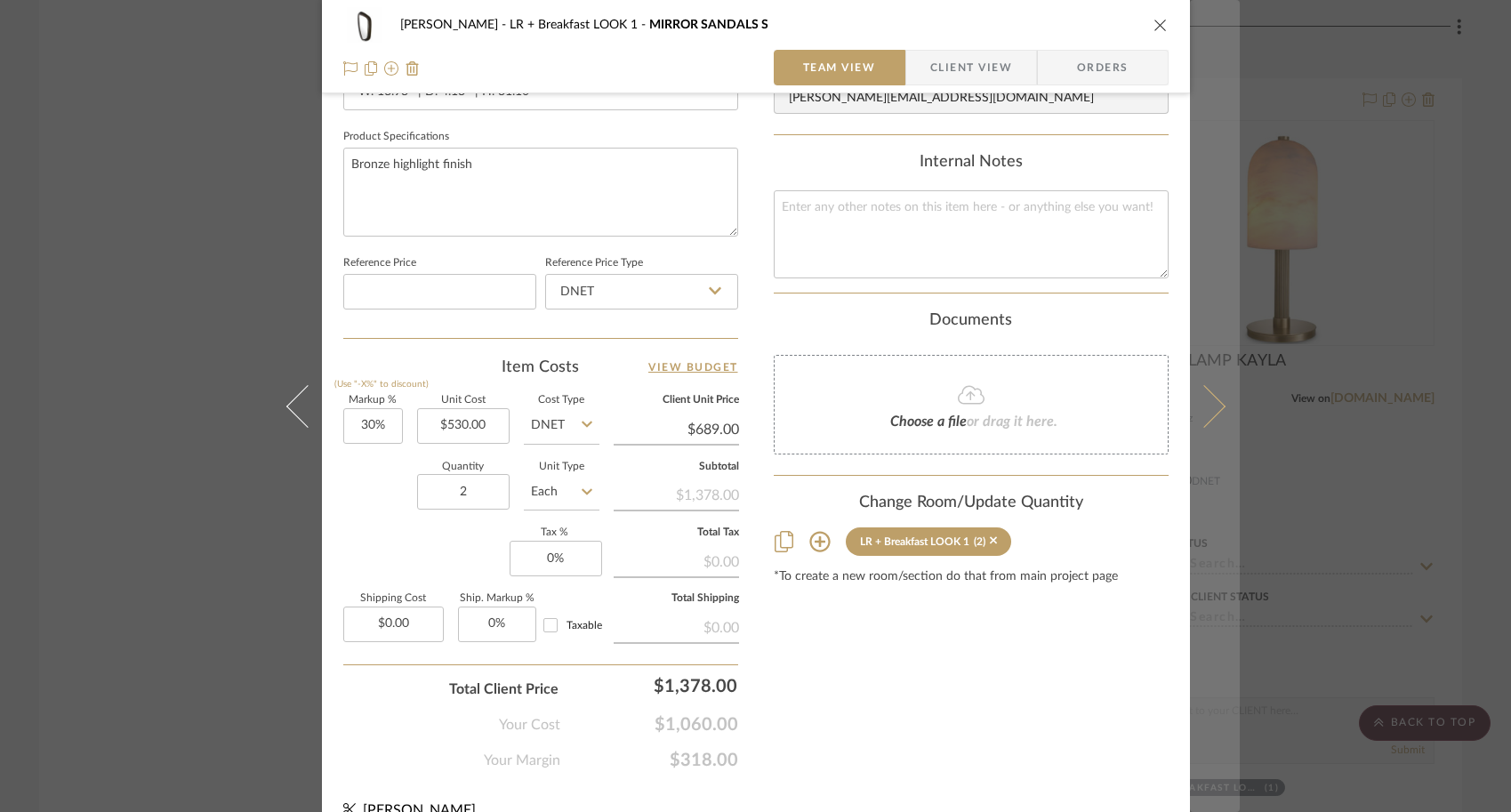
click at [1231, 405] on button at bounding box center [1215, 406] width 50 height 812
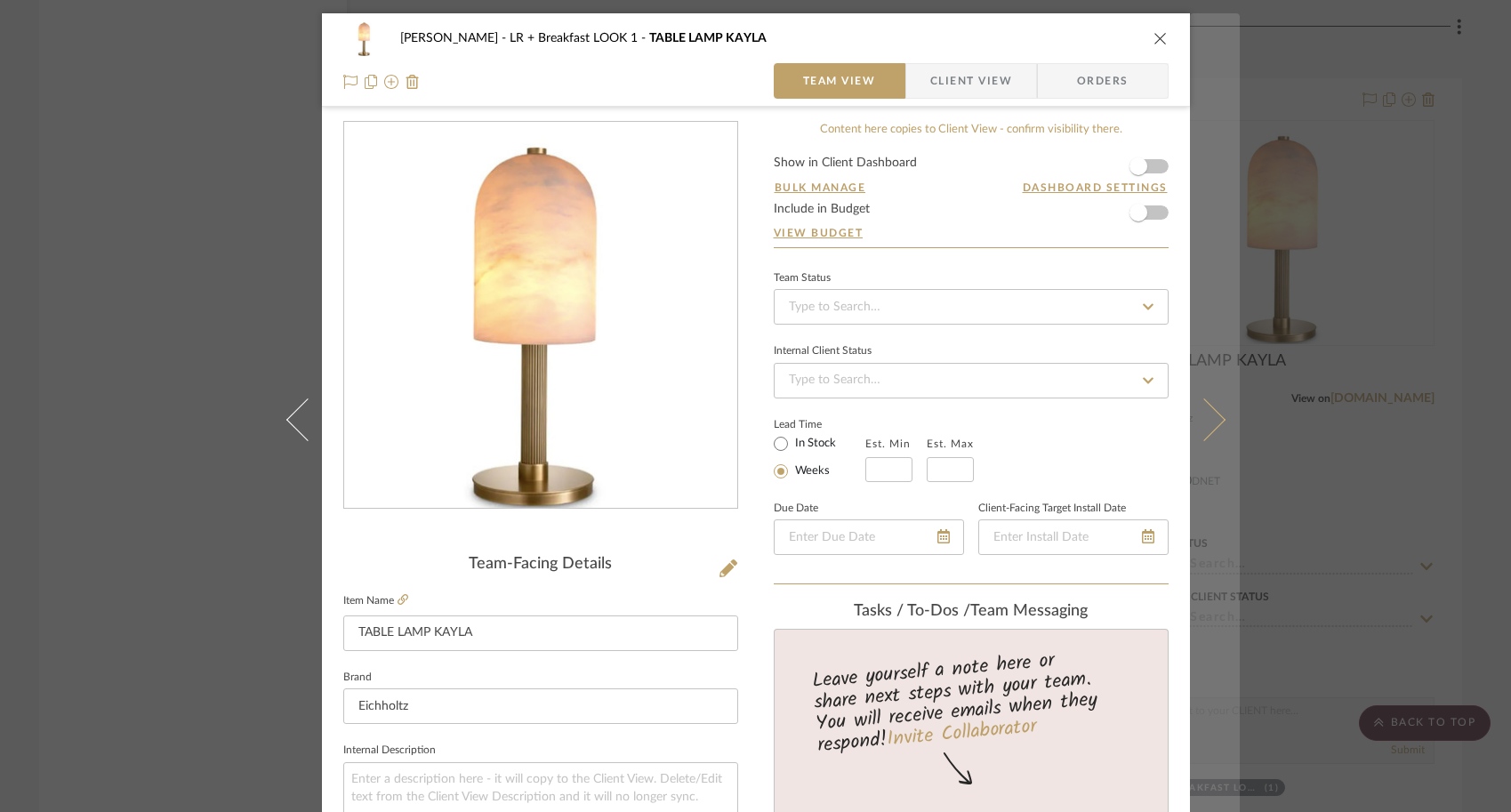
scroll to position [840, 0]
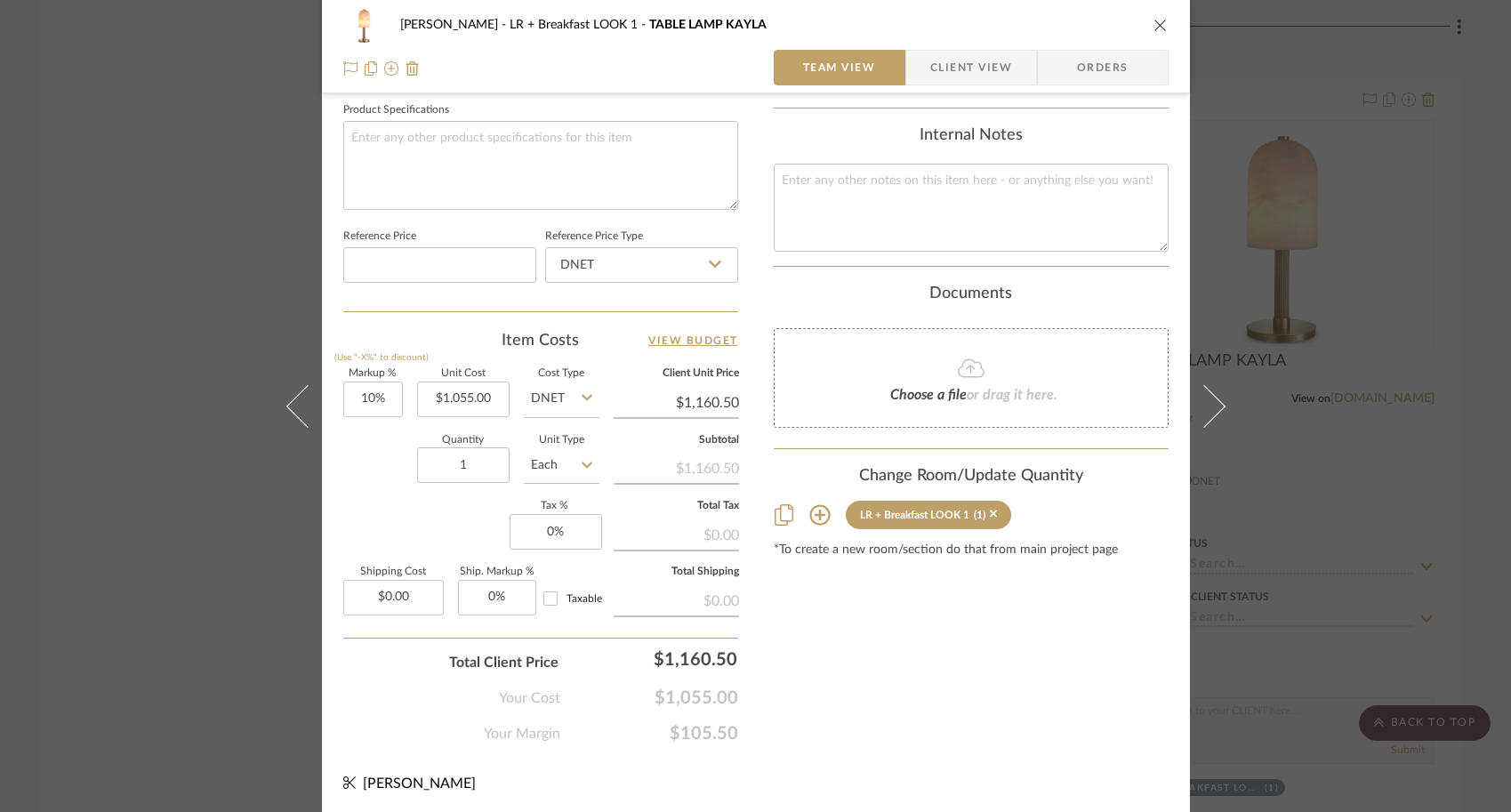
click at [1368, 512] on div "[PERSON_NAME] LR + Breakfast LOOK 1 TABLE LAMP KAYLA Team View Client View Orde…" at bounding box center [755, 406] width 1511 height 812
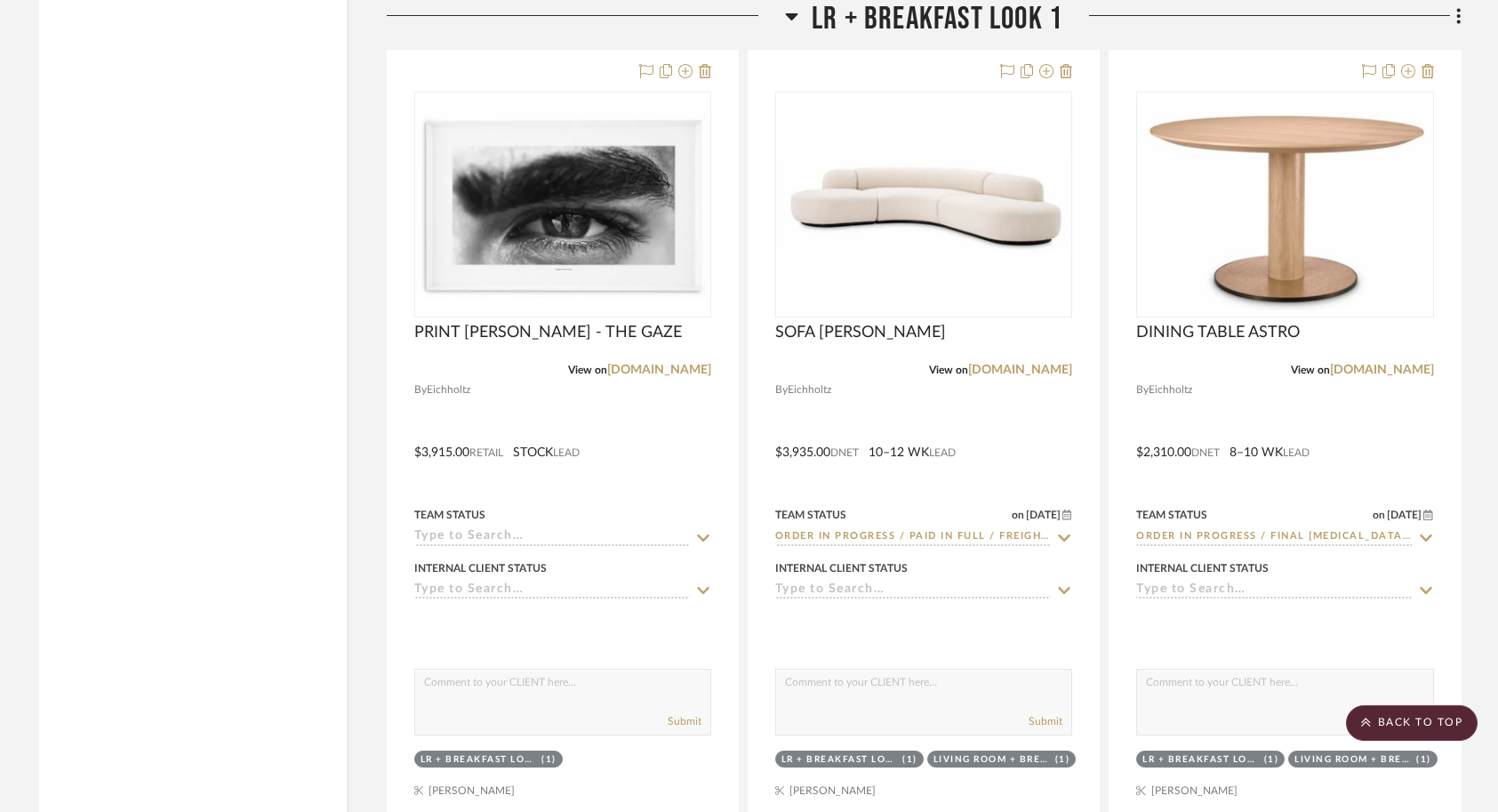
scroll to position [3864, 0]
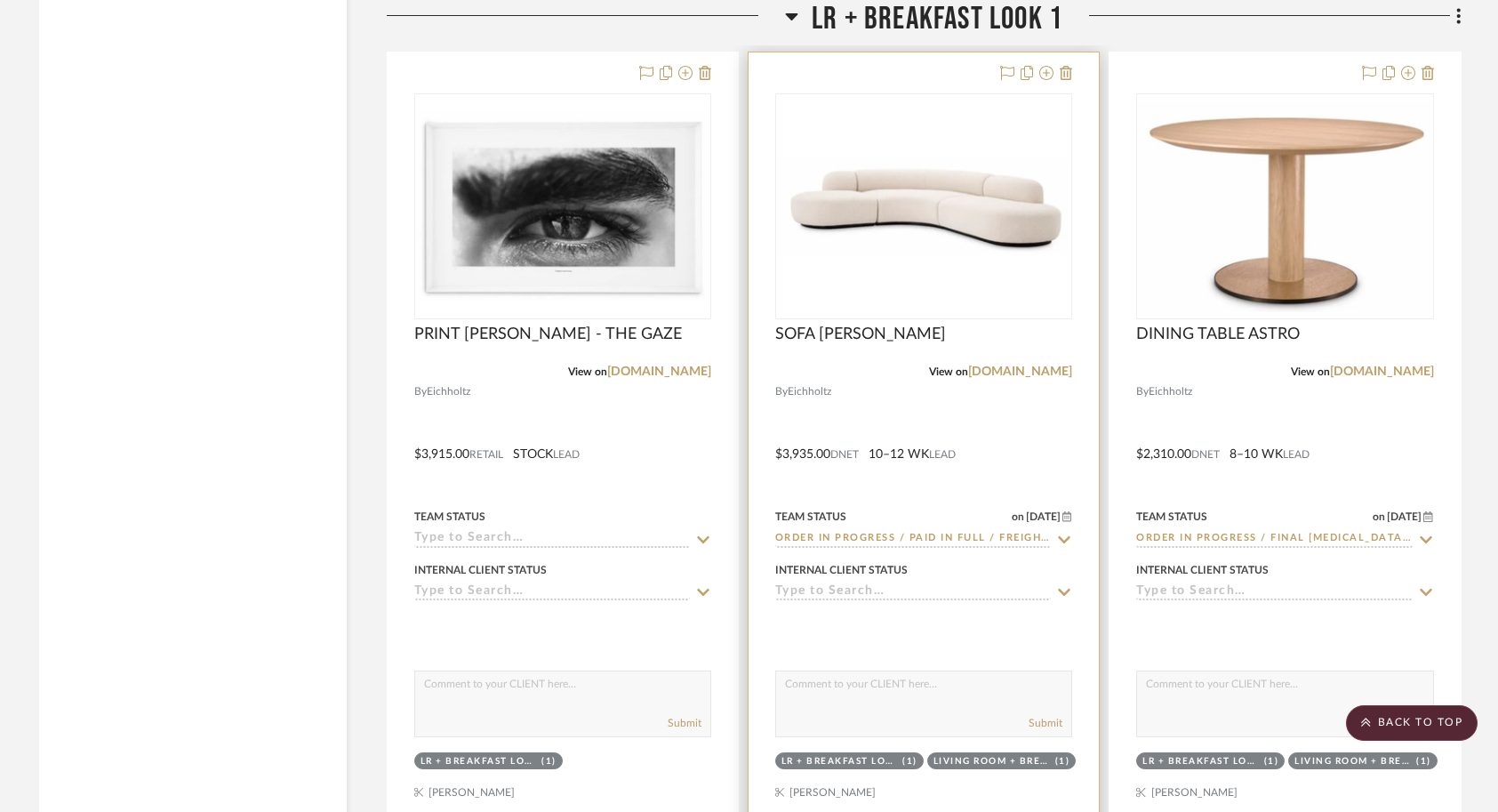
click at [1032, 435] on div at bounding box center [924, 442] width 351 height 778
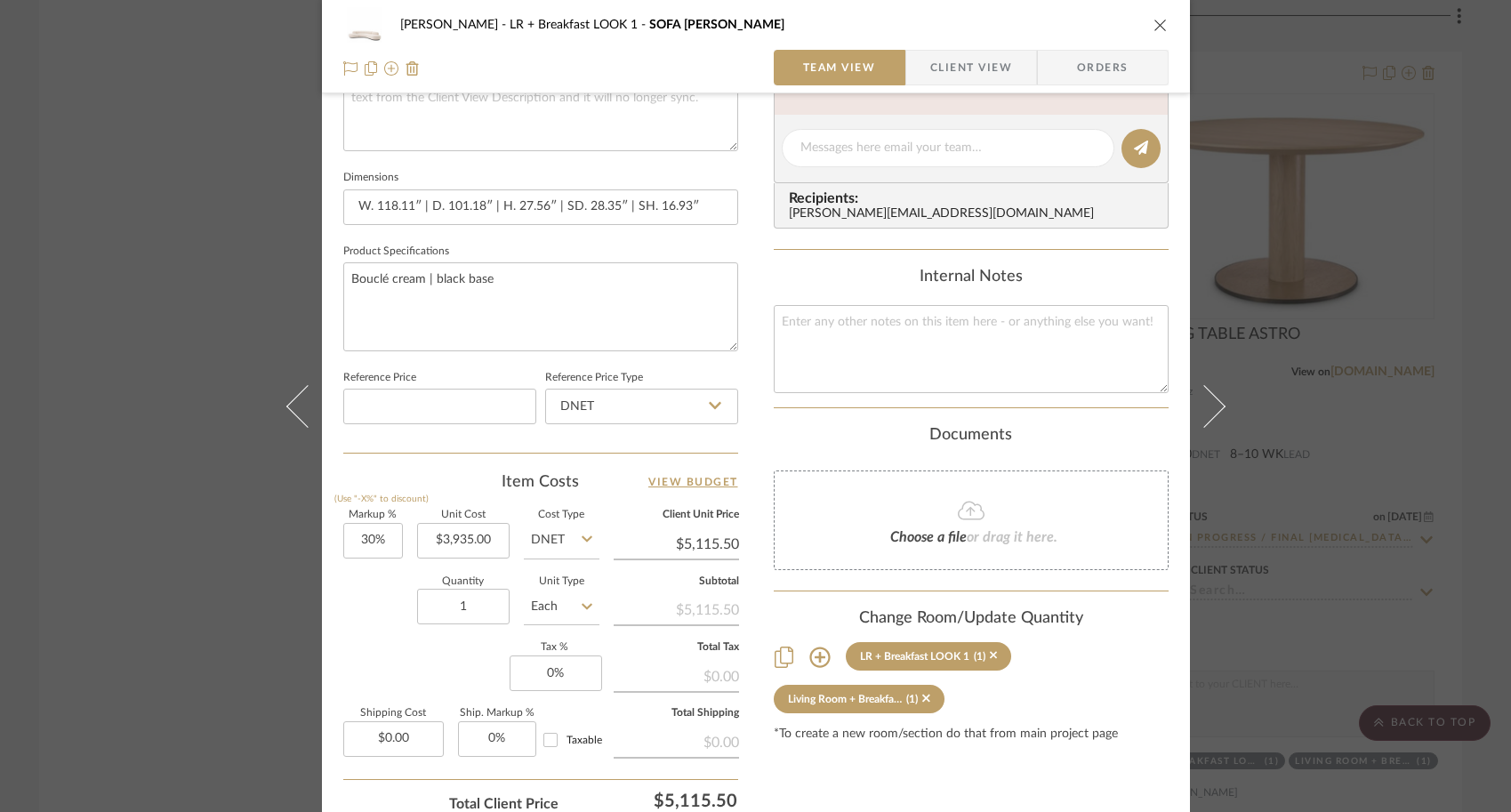
scroll to position [705, 0]
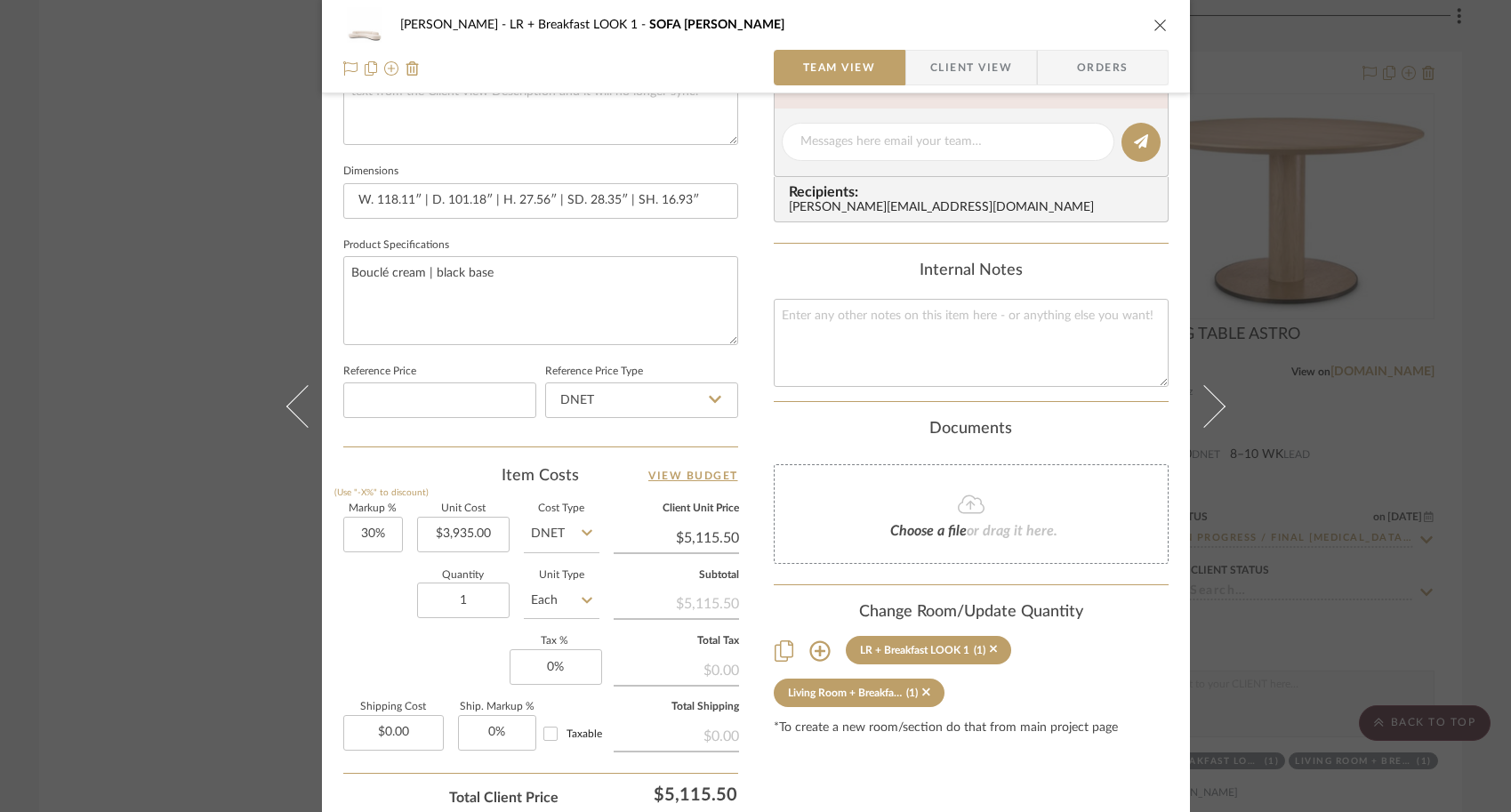
click at [1286, 564] on div "[PERSON_NAME] LR + Breakfast LOOK 1 SOFA [PERSON_NAME] L Team View Client View …" at bounding box center [755, 406] width 1511 height 812
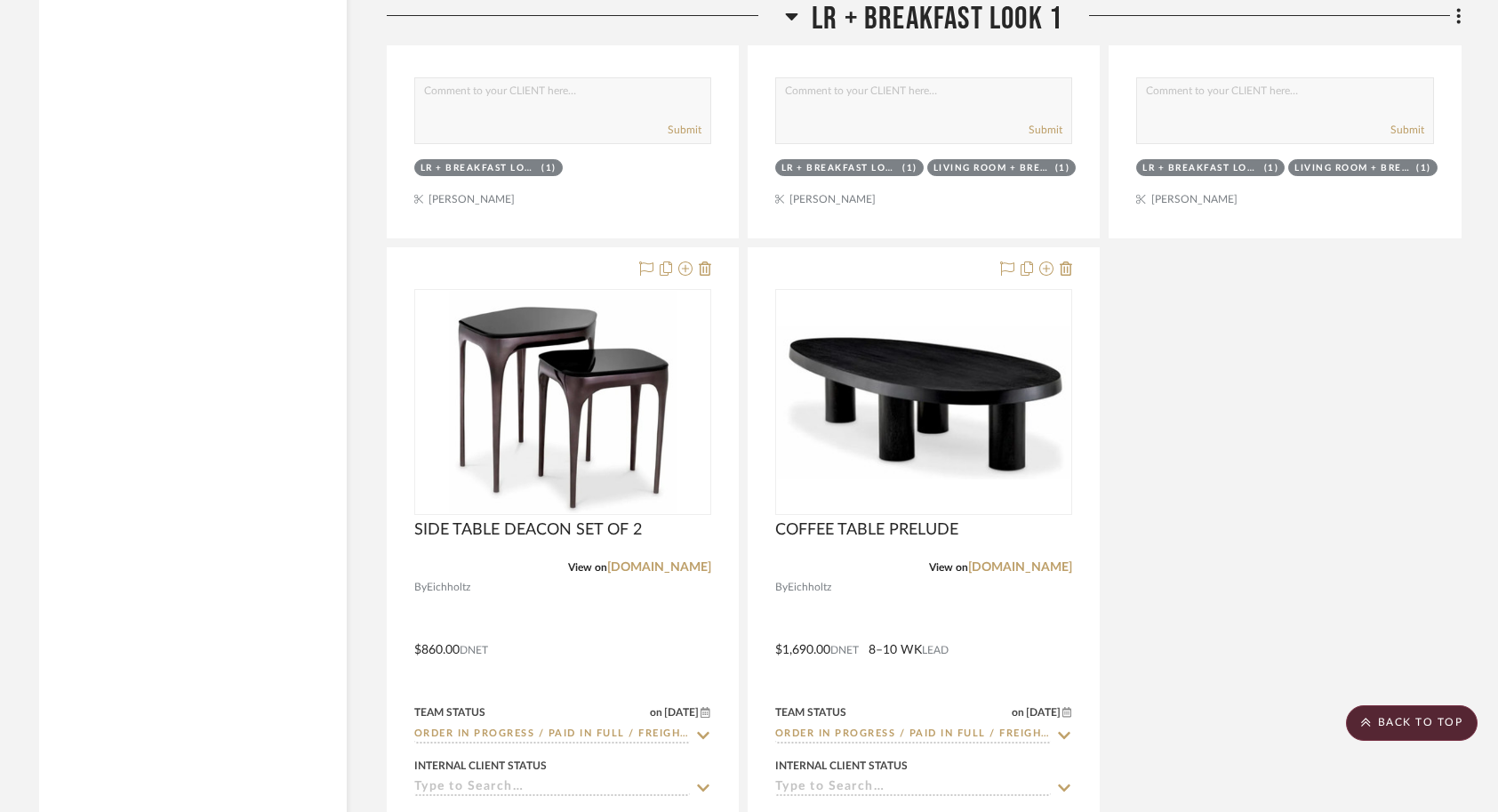
scroll to position [4456, 0]
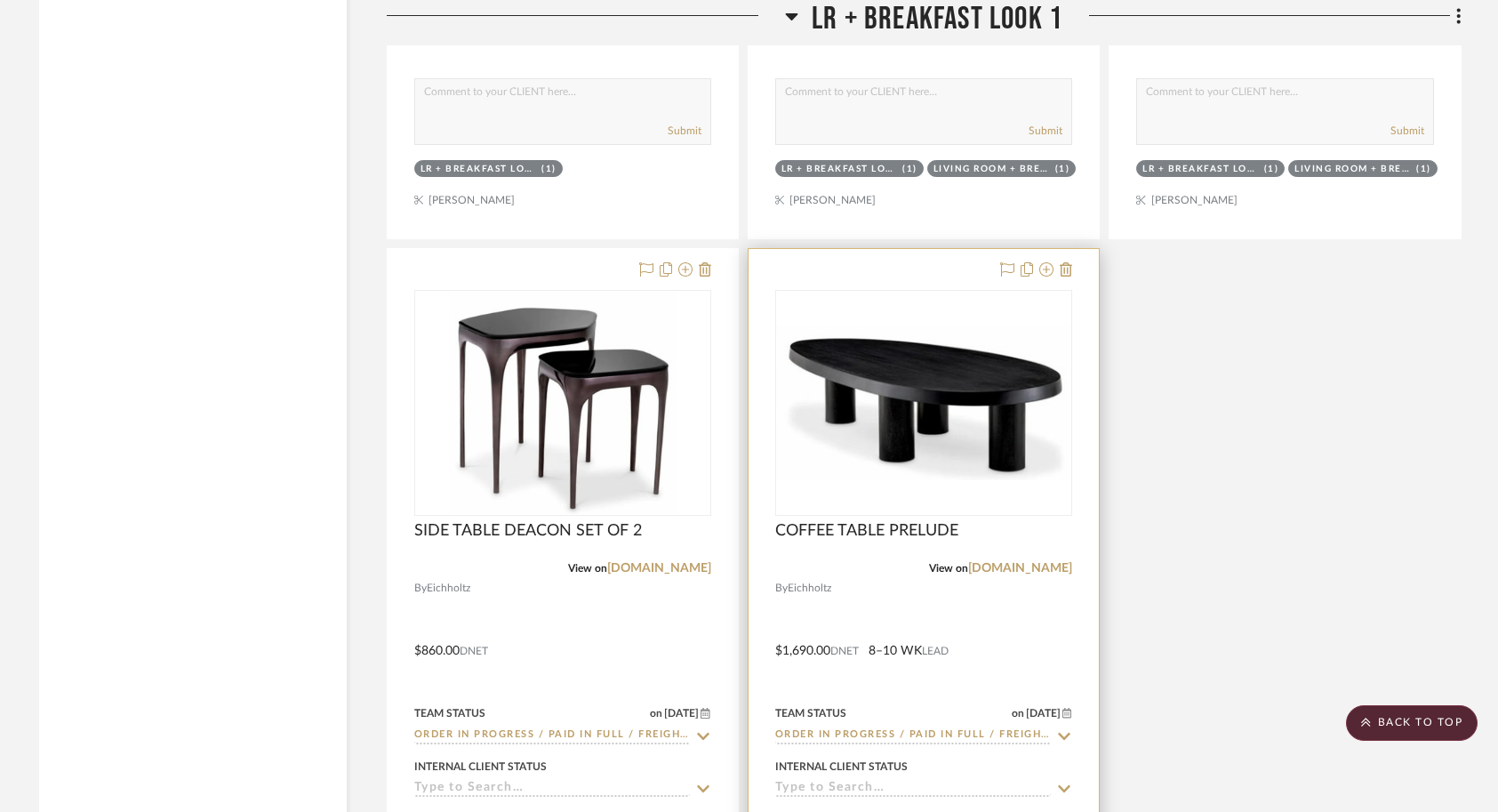
click at [1054, 648] on div at bounding box center [924, 638] width 351 height 778
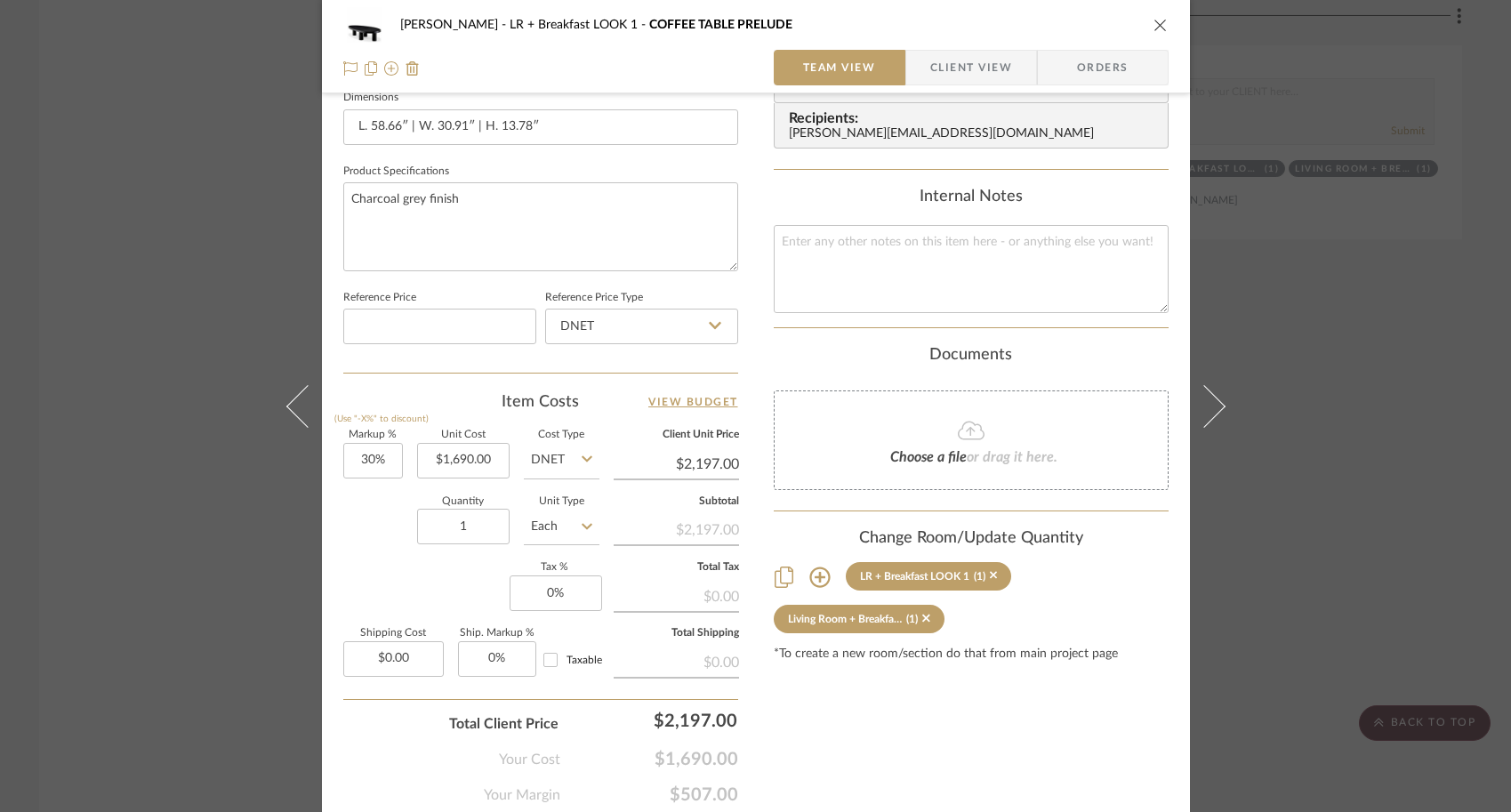
scroll to position [782, 0]
click at [1251, 635] on div "[PERSON_NAME] LR + Breakfast LOOK 1 COFFEE TABLE PRELUDE Team View Client View …" at bounding box center [755, 406] width 1511 height 812
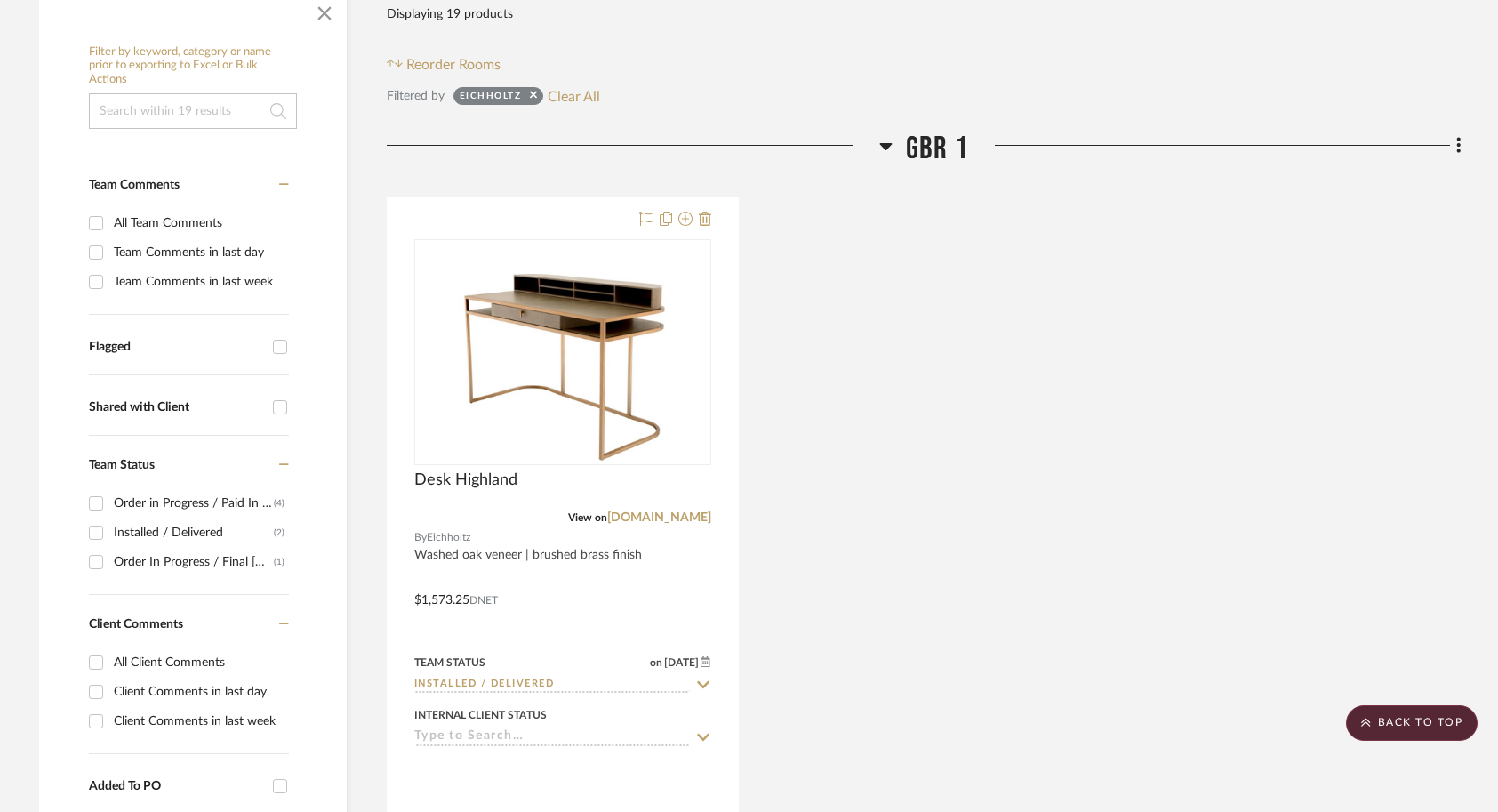
scroll to position [352, 0]
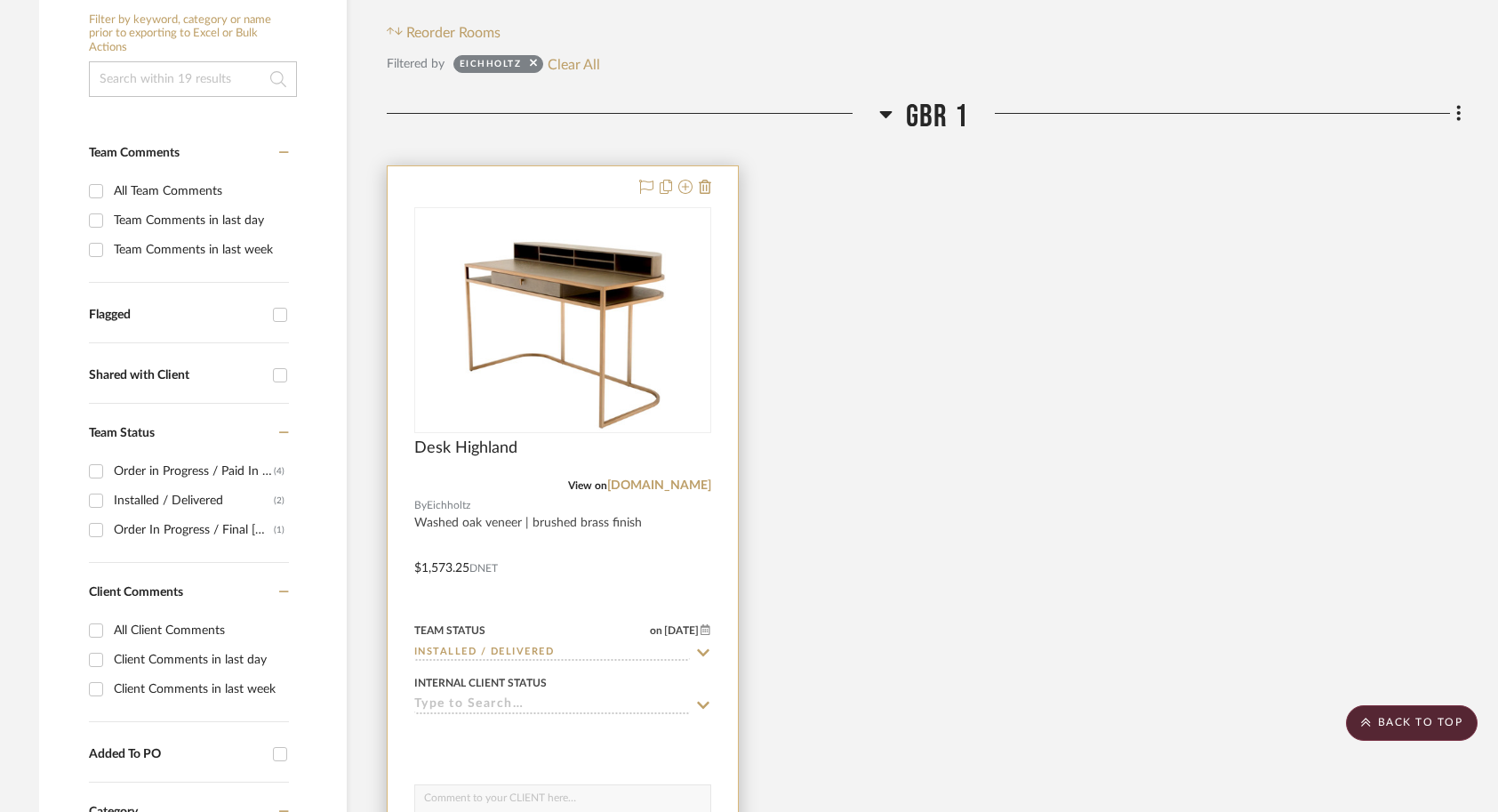
click at [708, 588] on div at bounding box center [562, 555] width 351 height 778
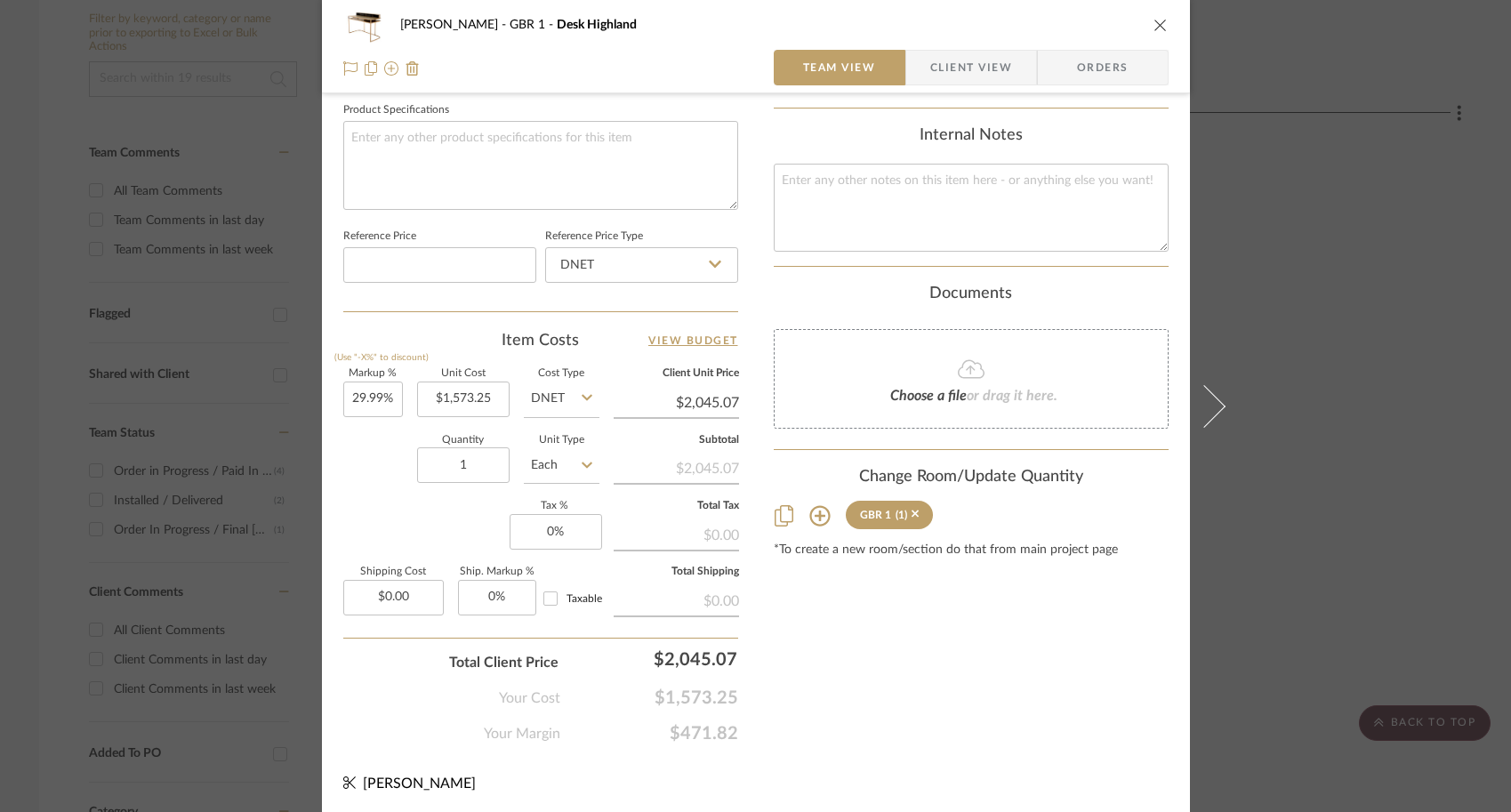
click at [1273, 622] on div "[PERSON_NAME] GBR 1 Desk Highland Team View Client View Orders Team-Facing Deta…" at bounding box center [755, 406] width 1511 height 812
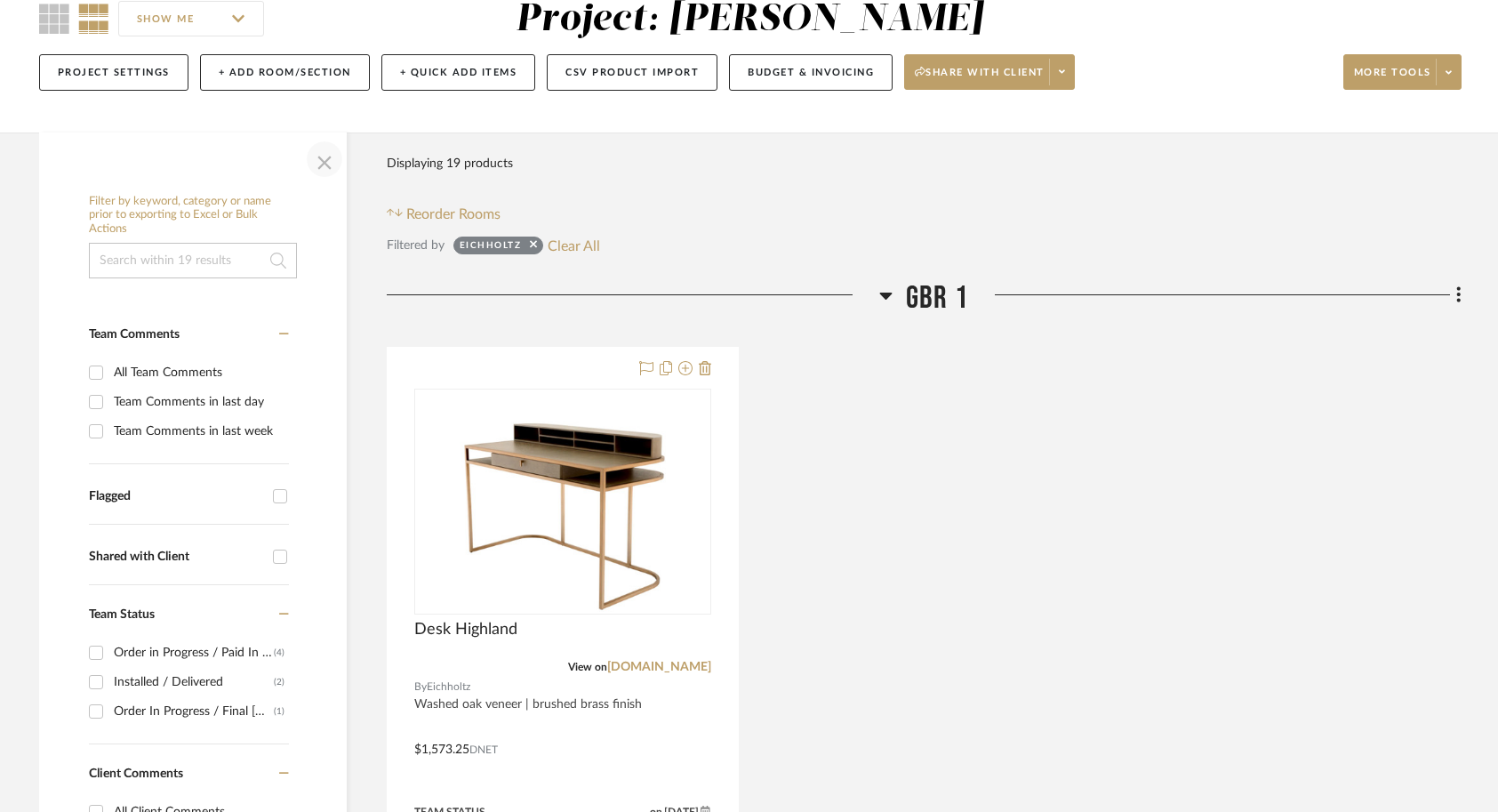
click at [333, 157] on span "button" at bounding box center [324, 159] width 42 height 42
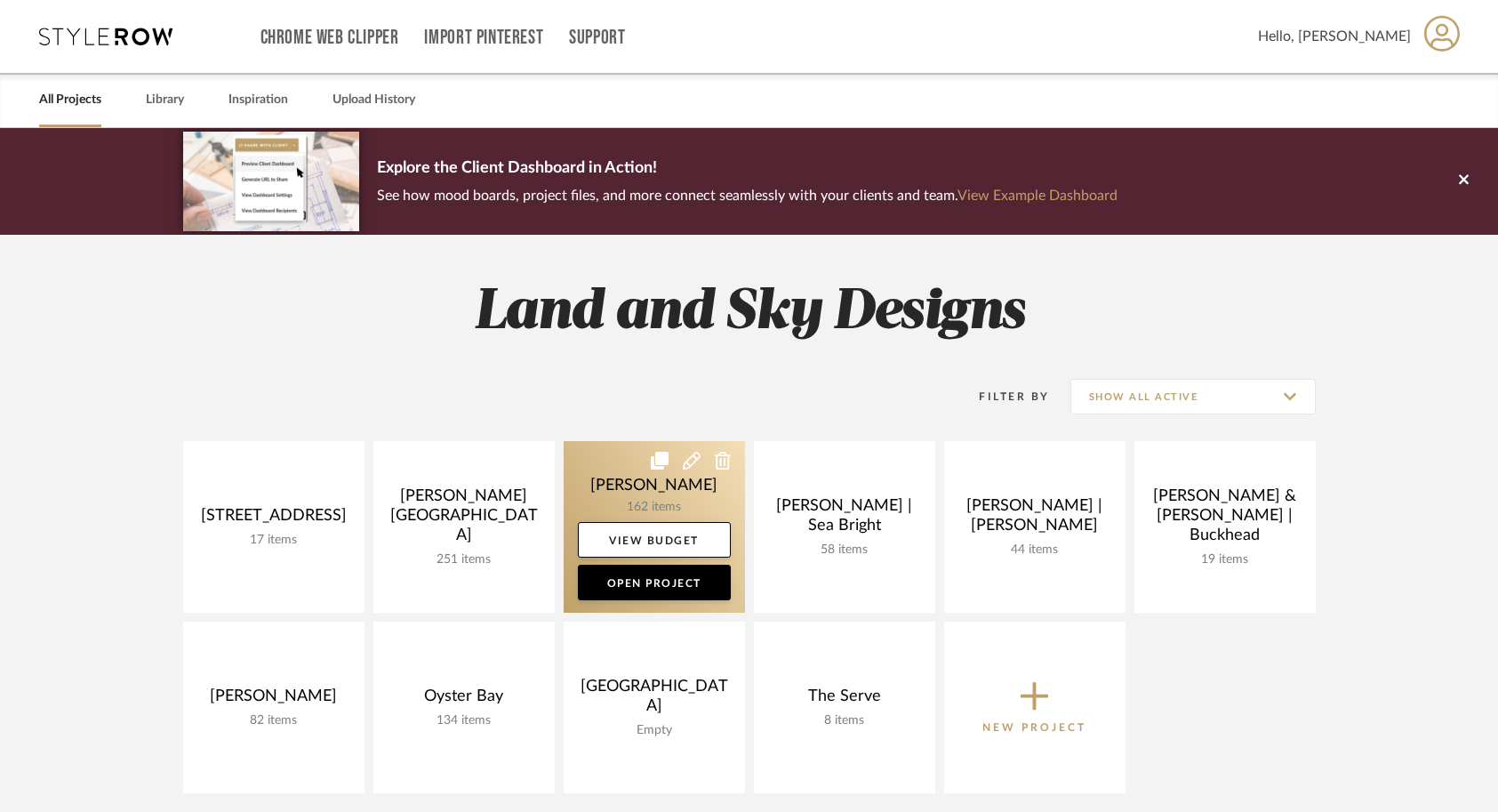
click at [614, 488] on link at bounding box center [654, 526] width 181 height 172
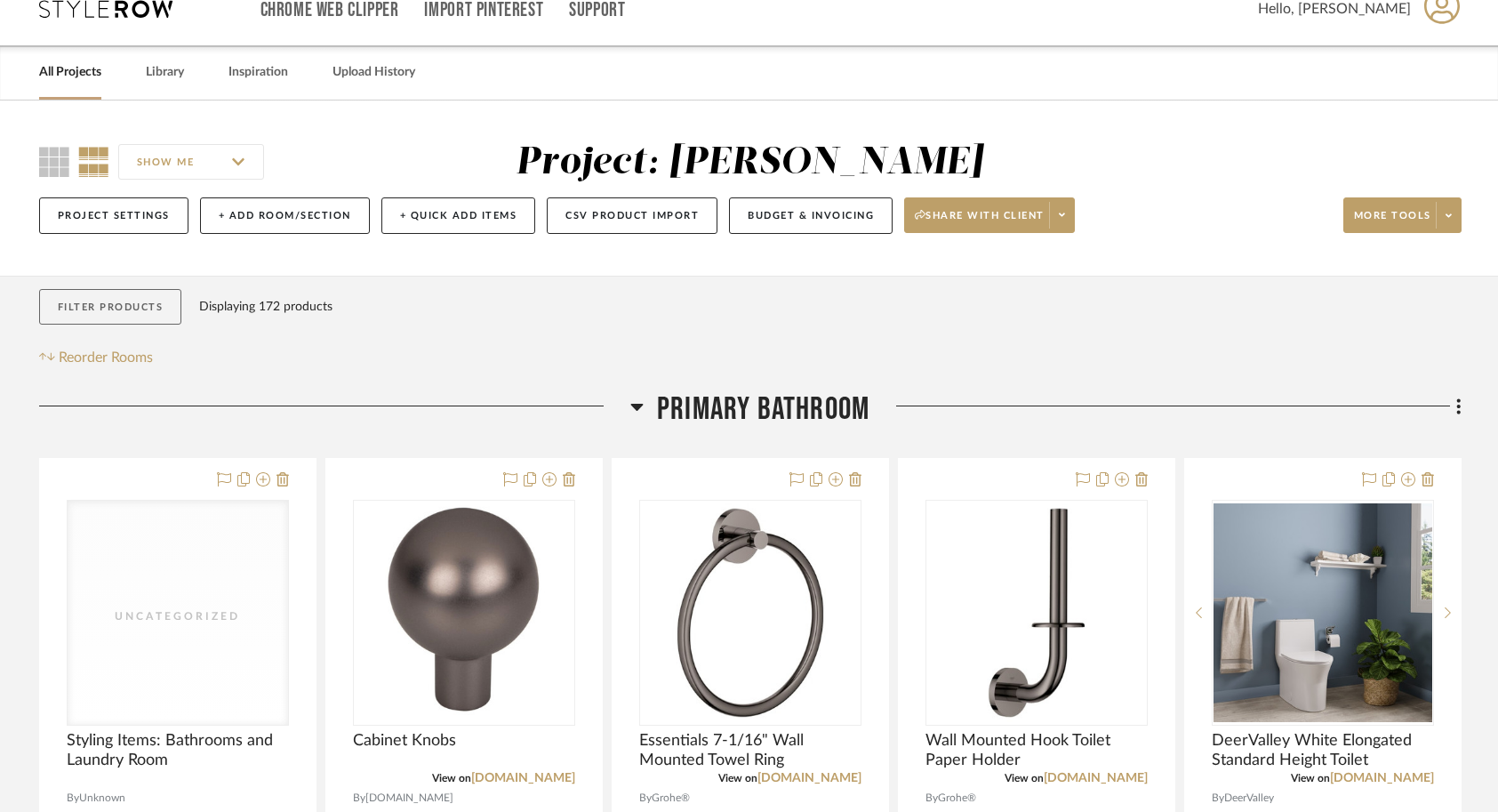
click at [91, 315] on button "Filter Products" at bounding box center [111, 306] width 143 height 37
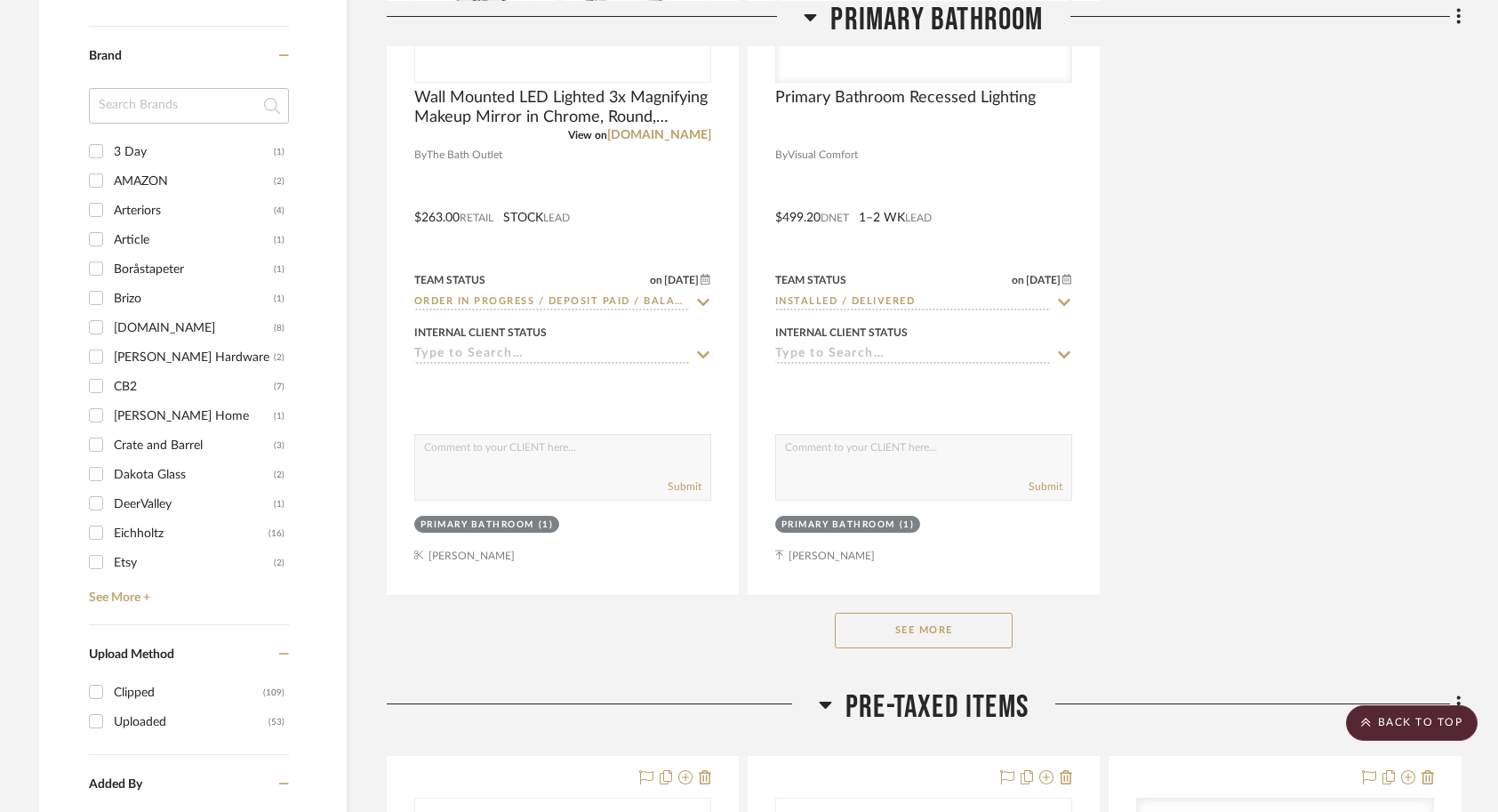
scroll to position [2255, 0]
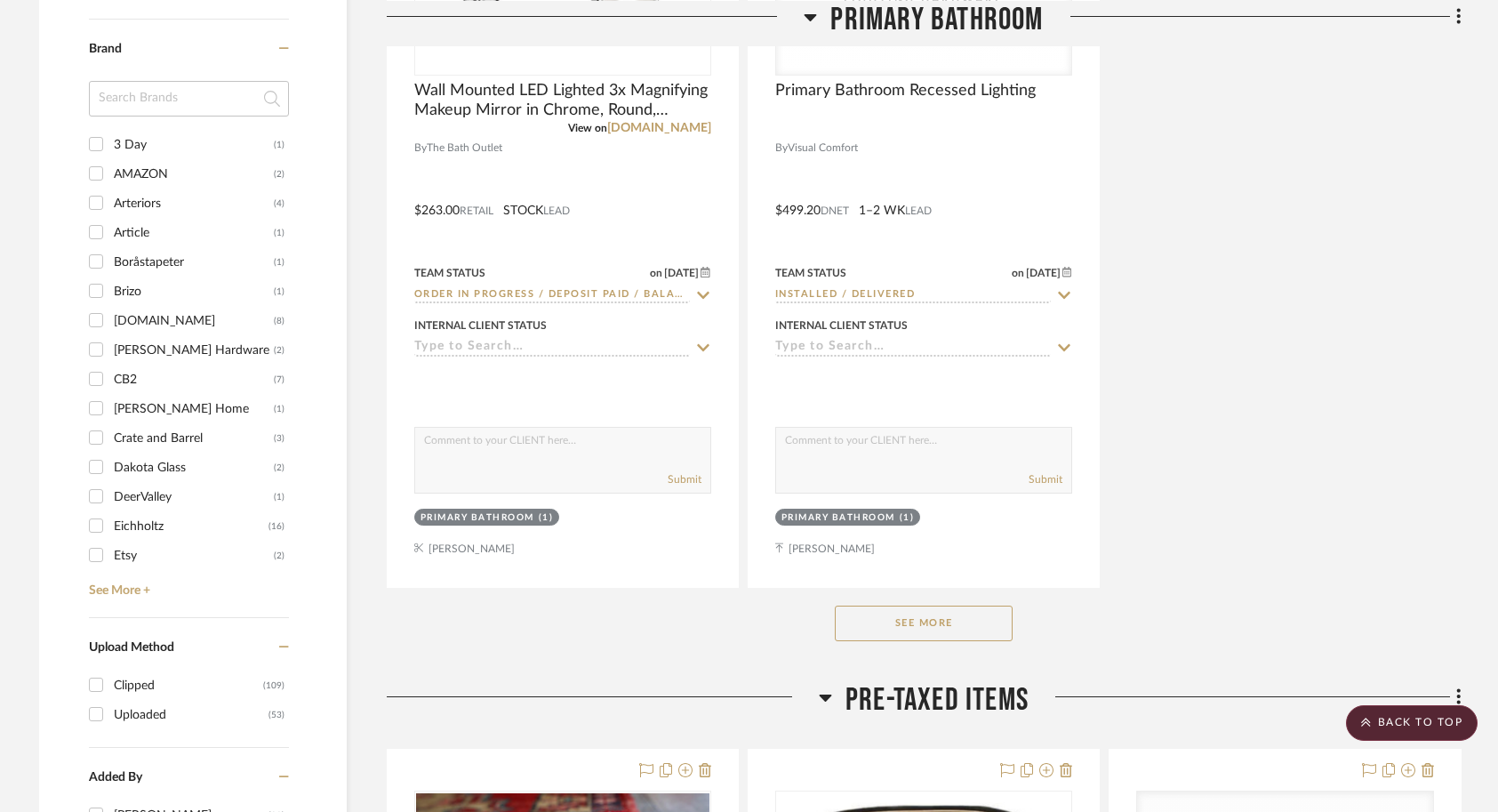
click at [898, 632] on button "See More" at bounding box center [923, 623] width 178 height 36
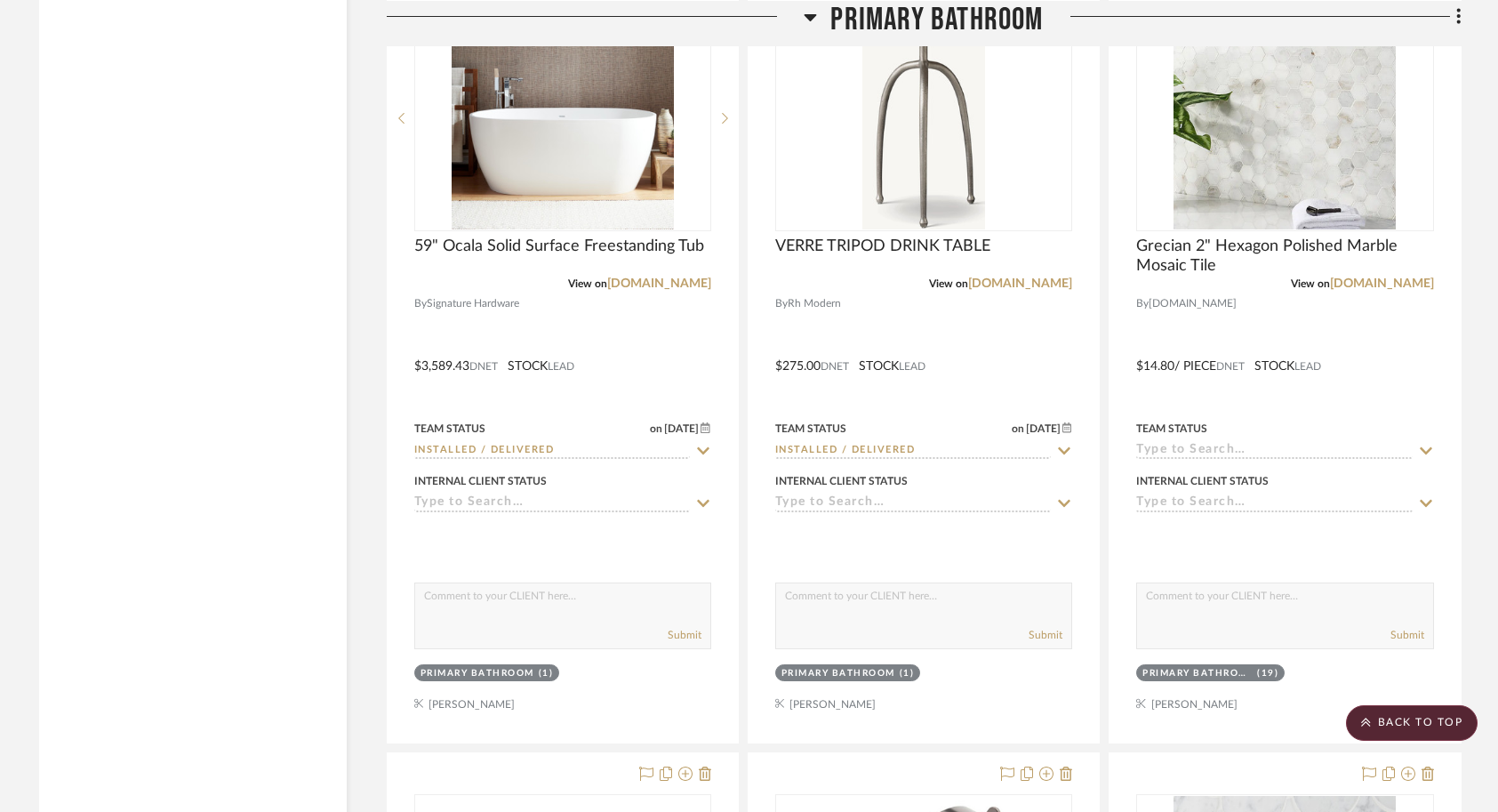
scroll to position [6042, 0]
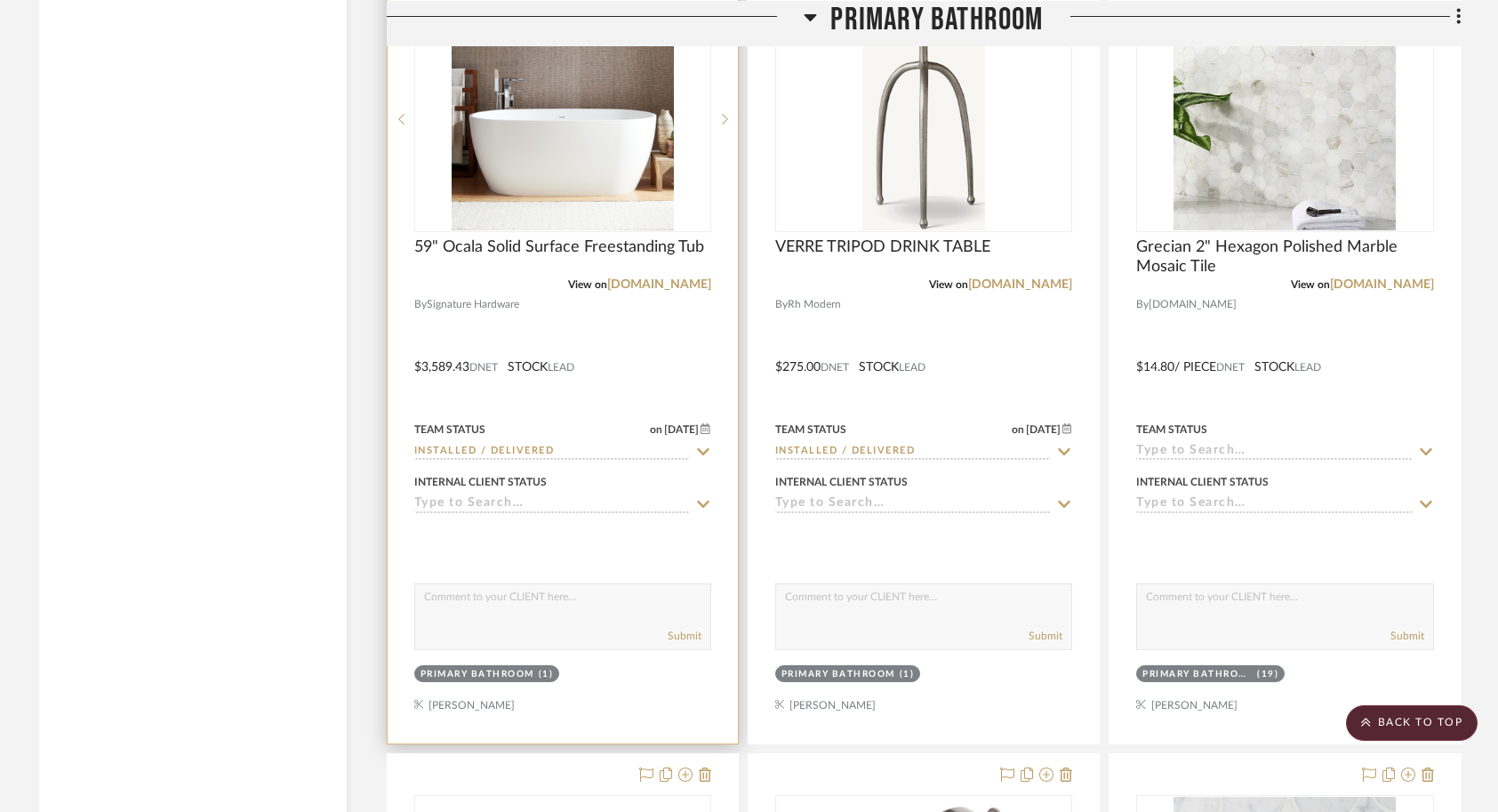
click at [661, 375] on div at bounding box center [562, 354] width 351 height 778
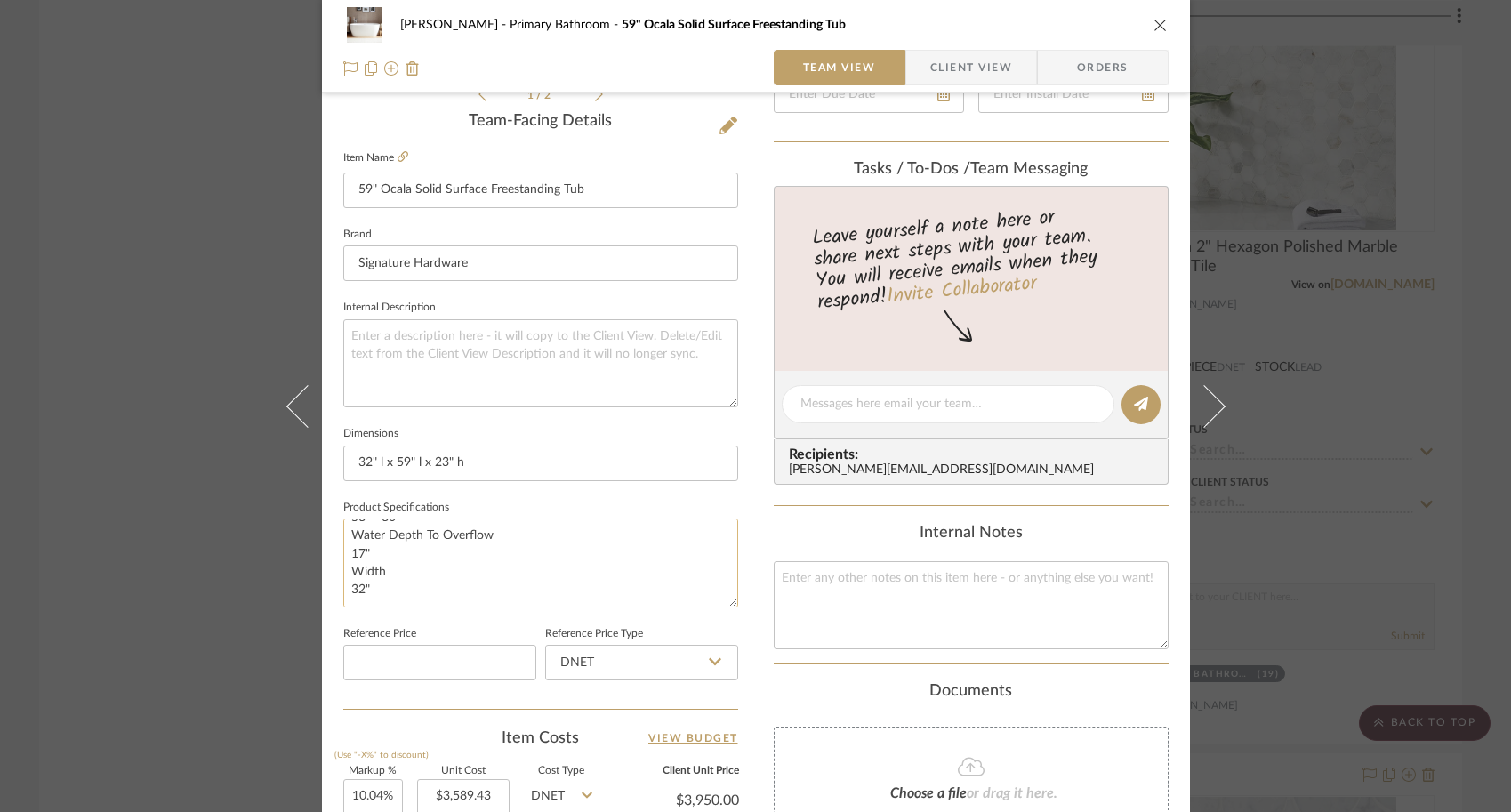
scroll to position [443, 0]
click at [401, 165] on fieldset "Item Name 59" Ocala Solid Surface Freestanding Tub" at bounding box center [541, 177] width 395 height 62
click at [398, 160] on icon at bounding box center [402, 156] width 10 height 10
